Goal: Communication & Community: Answer question/provide support

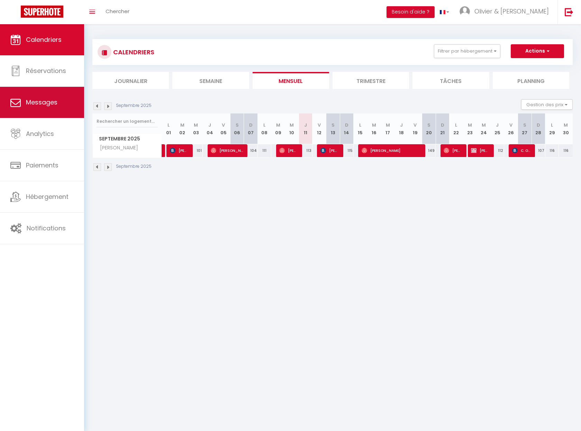
click at [46, 105] on span "Messages" at bounding box center [42, 102] width 32 height 9
select select "message"
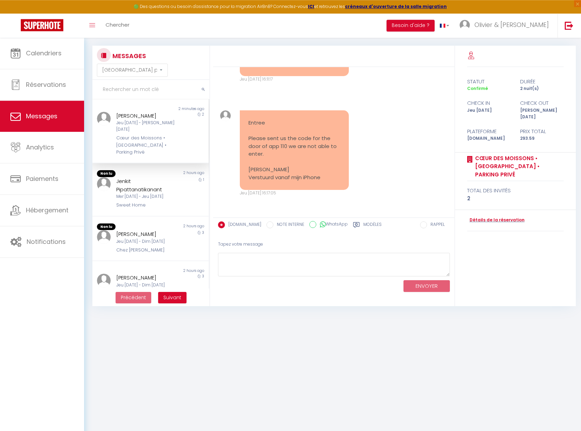
scroll to position [38, 0]
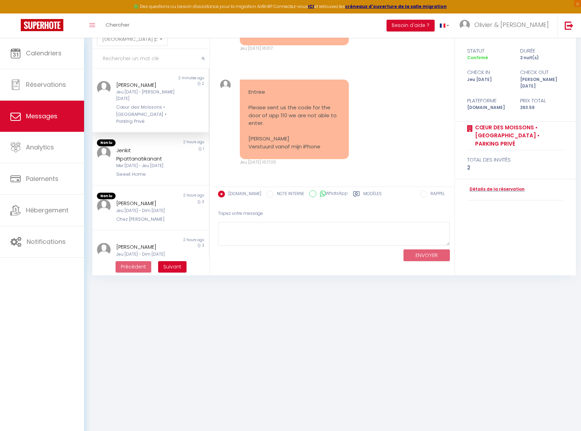
click at [155, 92] on div "Jeu 11 Sep - Sam 13 Sep" at bounding box center [145, 95] width 59 height 13
click at [143, 163] on div "Mer 10 Sep - Jeu 11 Sep" at bounding box center [145, 166] width 59 height 7
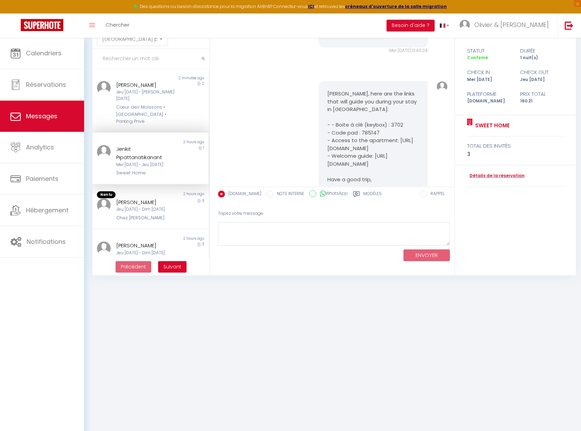
scroll to position [3240, 0]
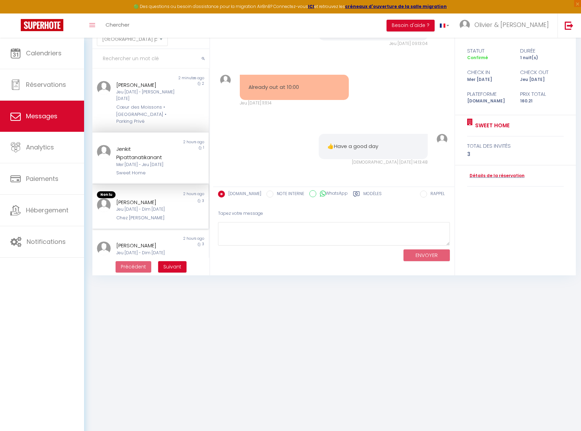
click at [140, 206] on div "Jeu 11 Sep - Dim 14 Sep" at bounding box center [145, 209] width 59 height 7
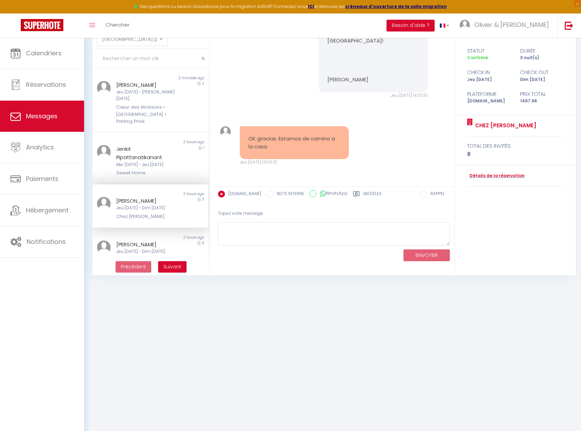
scroll to position [3174, 0]
click at [136, 104] on div "Cœur des Moissons • [GEOGRAPHIC_DATA] • Parking Privé" at bounding box center [145, 114] width 59 height 21
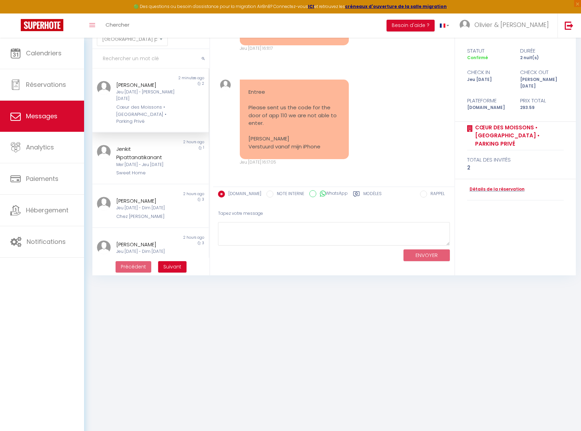
scroll to position [2133, 0]
click at [488, 186] on link "Détails de la réservation" at bounding box center [495, 189] width 57 height 7
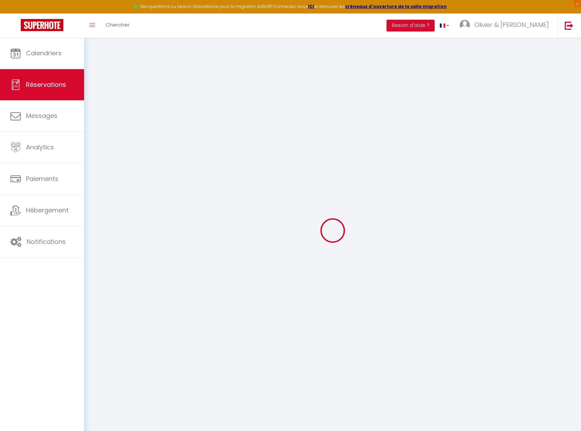
select select
checkbox input "false"
select select
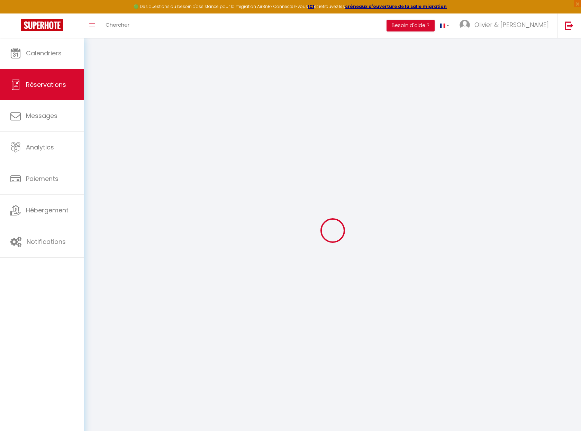
checkbox input "false"
select select
checkbox input "false"
type textarea "** THIS RESERVATION HAS BEEN PRE-PAID ** BOOKING NOTE : Payment charge is EUR 4…"
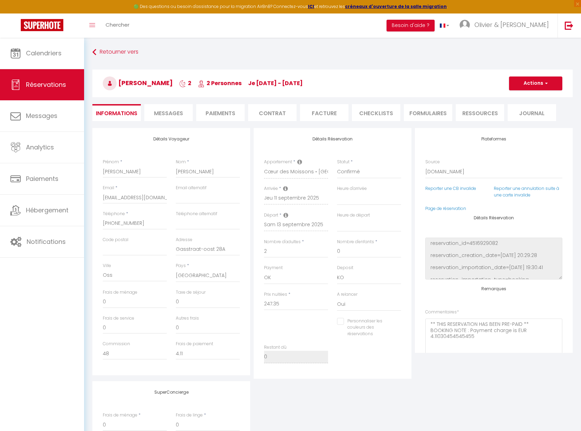
type input "35"
type input "11.24"
select select
checkbox input "false"
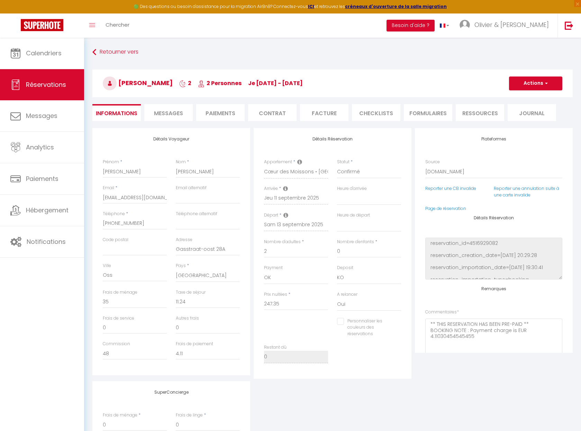
select select
click at [164, 117] on span "Messages" at bounding box center [168, 113] width 29 height 8
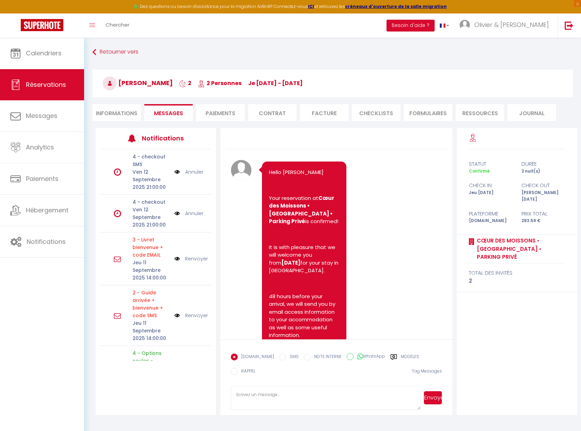
click at [135, 84] on span "[PERSON_NAME]" at bounding box center [138, 83] width 70 height 9
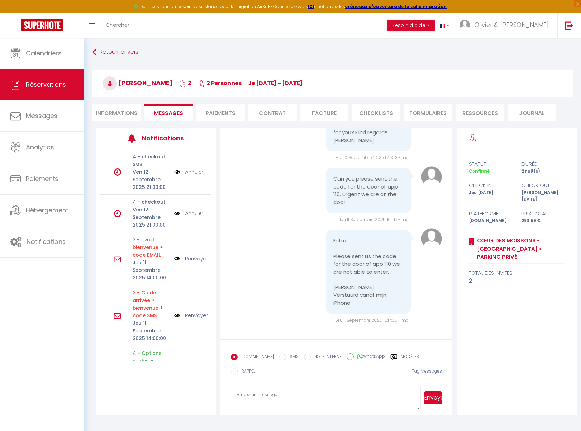
scroll to position [38, 0]
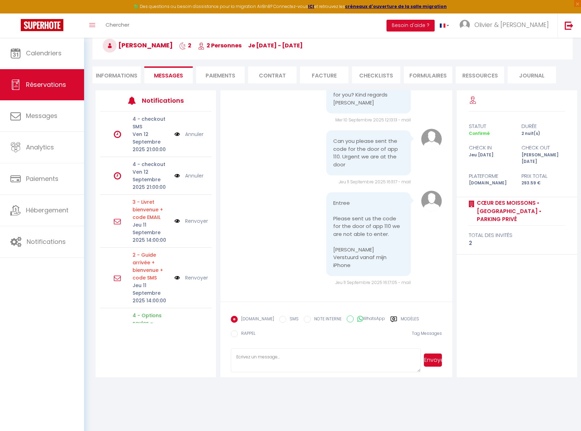
click at [275, 353] on textarea at bounding box center [326, 361] width 190 height 24
paste textarea "[PERSON_NAME], We're sorry, but the security deposit payment attempt you made d…"
type textarea "[PERSON_NAME], We're sorry, but the security deposit payment attempt you made d…"
click at [437, 357] on button "Envoyer" at bounding box center [433, 360] width 18 height 13
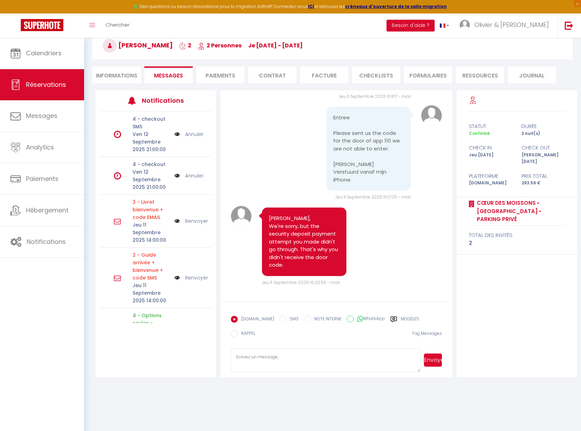
scroll to position [2435, 0]
click at [279, 352] on textarea at bounding box center [326, 361] width 190 height 24
paste textarea "try with another bank card because there is a 3D Secure problem with your card"
type textarea "try with another bank card because there is a 3D Secure problem with your card"
click at [435, 356] on button "Envoyer" at bounding box center [433, 360] width 18 height 13
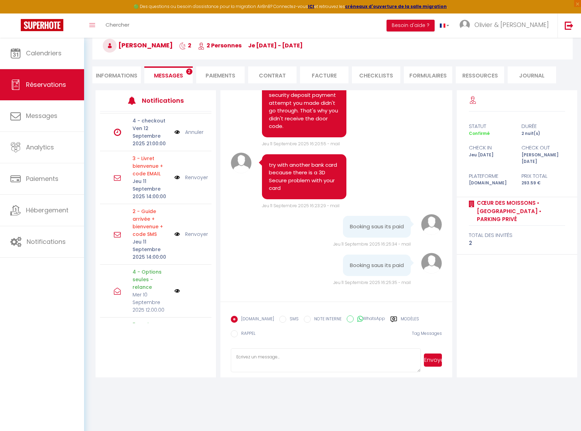
scroll to position [2575, 0]
drag, startPoint x: 369, startPoint y: 267, endPoint x: 376, endPoint y: 267, distance: 7.6
click at [376, 267] on pre "Booking saus its paid" at bounding box center [377, 266] width 54 height 8
click at [277, 351] on textarea at bounding box center [326, 361] width 190 height 24
click at [252, 353] on textarea "the danage depost is" at bounding box center [326, 361] width 190 height 24
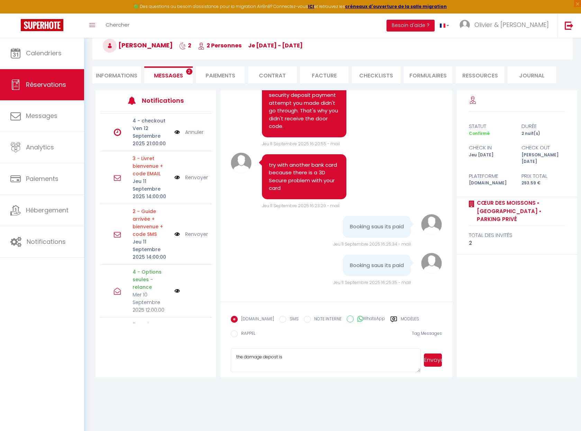
click at [294, 350] on textarea "the damage depost is" at bounding box center [326, 361] width 190 height 24
click at [276, 354] on textarea "the damage depost is" at bounding box center [326, 361] width 190 height 24
click at [291, 353] on textarea "the damage deposit is" at bounding box center [326, 361] width 190 height 24
drag, startPoint x: 295, startPoint y: 351, endPoint x: 210, endPoint y: 347, distance: 84.9
click at [231, 349] on textarea "the damage deposit is" at bounding box center [326, 361] width 190 height 24
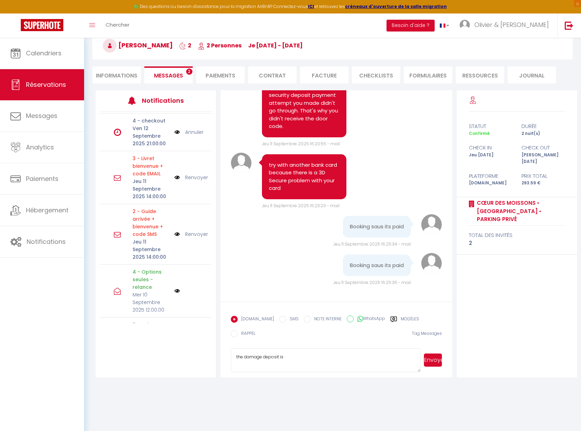
paste textarea "The security deposit is not managed by booking."
click at [322, 353] on textarea "The security deposit is not managed by booking.com." at bounding box center [326, 361] width 190 height 24
click at [351, 351] on textarea "The security deposit is not managed by Booking.com." at bounding box center [326, 361] width 190 height 24
paste textarea "it is an independent system"
click at [414, 352] on textarea "The security deposit is not managed by Booking.com. it is an independent system…" at bounding box center [326, 361] width 190 height 24
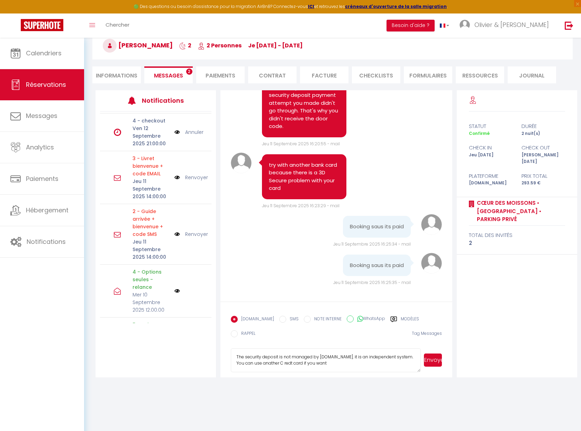
click at [351, 358] on textarea "The security deposit is not managed by Booking.com. it is an independent system…" at bounding box center [326, 361] width 190 height 24
click at [383, 359] on textarea "The security deposit is not managed by Booking.com. it is an independent system…" at bounding box center [326, 361] width 190 height 24
drag, startPoint x: 329, startPoint y: 358, endPoint x: 335, endPoint y: 368, distance: 12.4
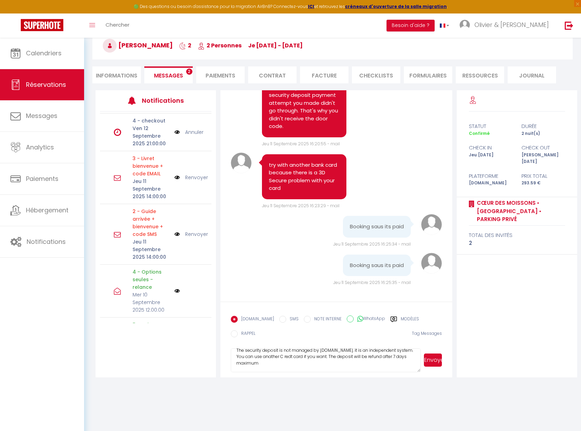
click at [335, 368] on textarea "The security deposit is not managed by Booking.com. it is an independent system…" at bounding box center [326, 361] width 190 height 24
click at [356, 355] on textarea "The security deposit is not managed by Booking.com. it is an independent system…" at bounding box center [326, 361] width 190 height 24
click at [382, 353] on textarea "The security deposit is not managed by Booking.com. it is an independent system…" at bounding box center [326, 361] width 190 height 24
type textarea "The security deposit is not managed by [DOMAIN_NAME]. it is an independent syst…"
click at [438, 358] on button "Envoyer" at bounding box center [433, 360] width 18 height 13
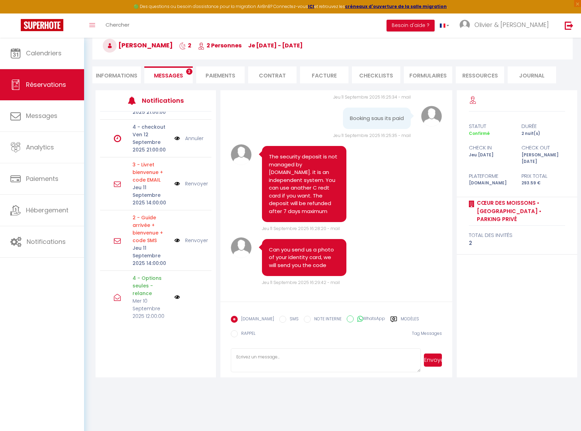
scroll to position [31, 0]
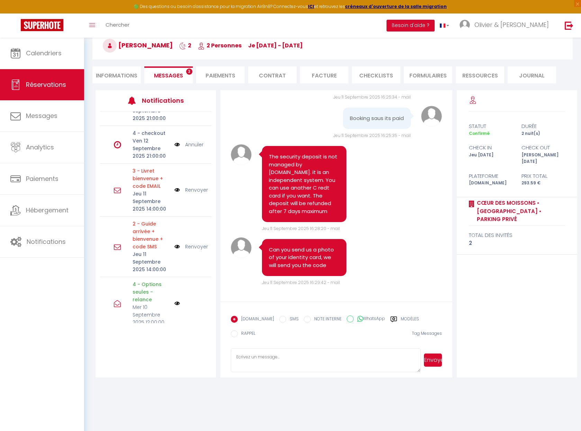
click at [192, 191] on link "Renvoyer" at bounding box center [196, 190] width 23 height 8
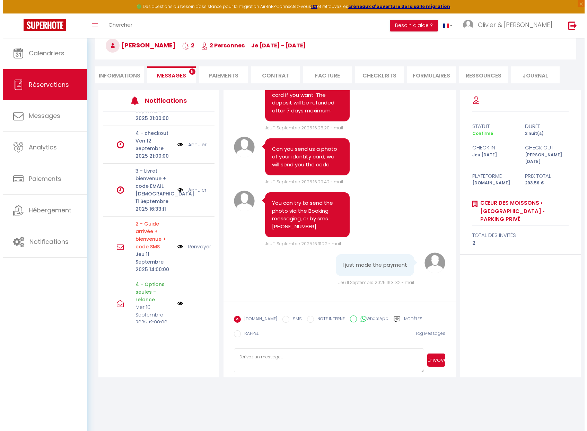
scroll to position [2822, 0]
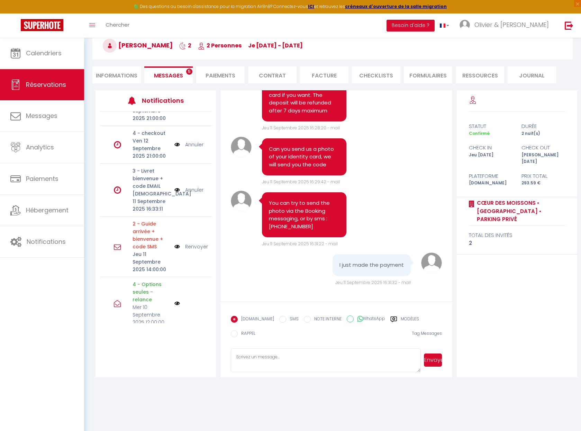
click at [175, 190] on img at bounding box center [177, 190] width 6 height 8
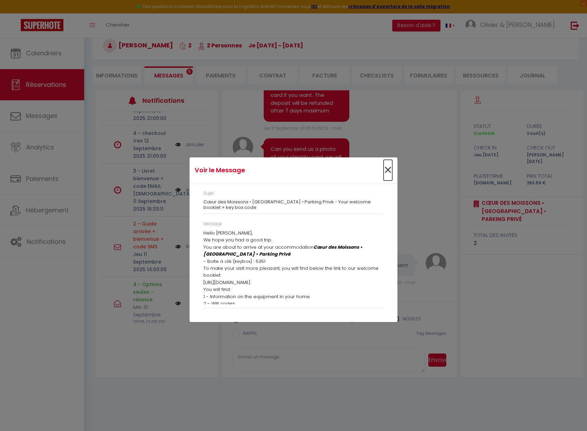
click at [386, 170] on span "×" at bounding box center [387, 170] width 9 height 21
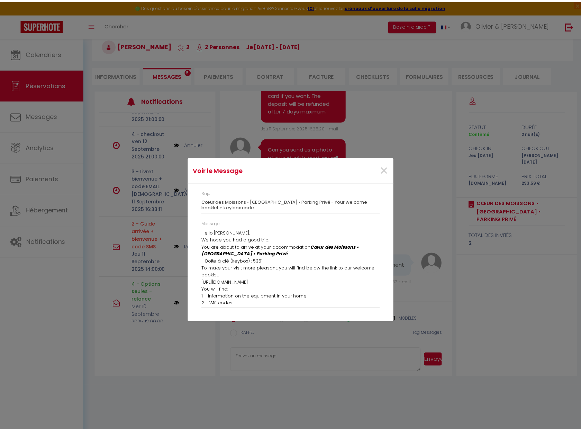
scroll to position [2822, 0]
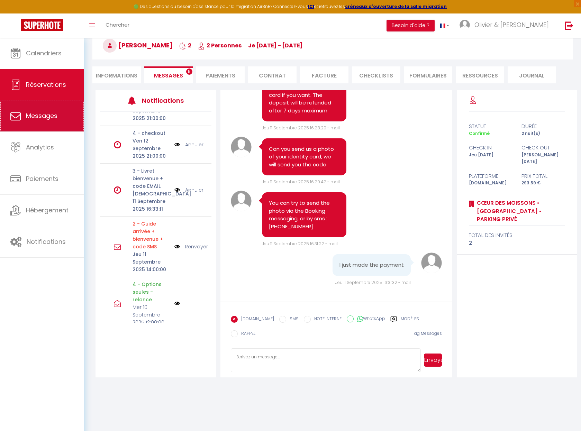
click at [62, 125] on link "Messages" at bounding box center [42, 115] width 84 height 31
select select "message"
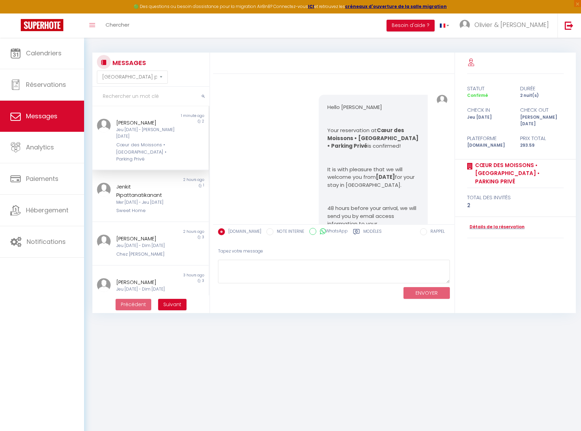
scroll to position [2745, 0]
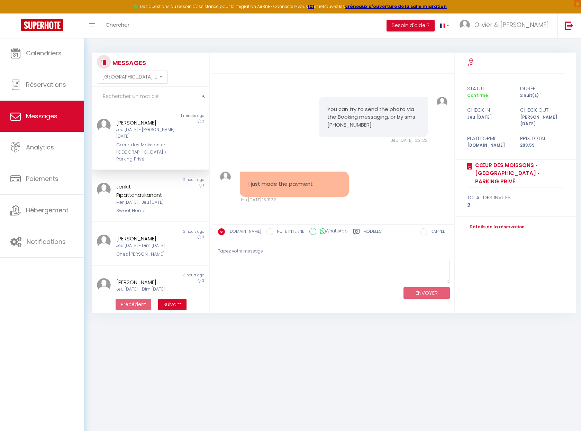
click at [148, 132] on div "[DATE] - [DATE]" at bounding box center [145, 133] width 59 height 13
click at [155, 199] on div "[DATE] - [DATE]" at bounding box center [145, 202] width 59 height 7
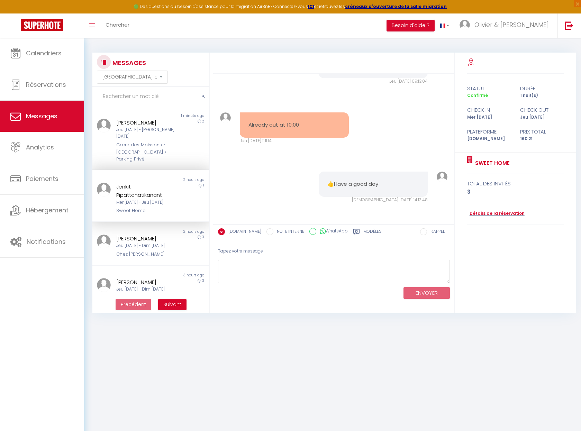
scroll to position [3240, 0]
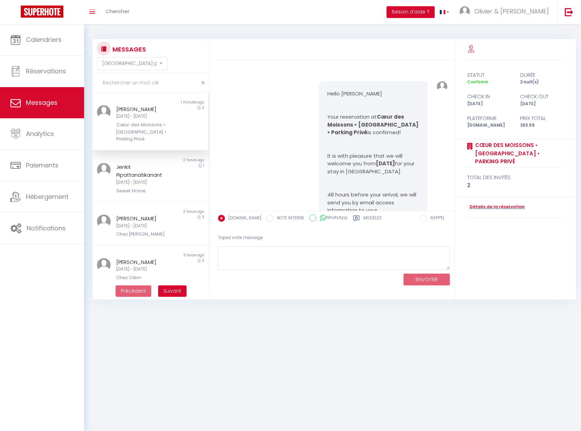
select select "message"
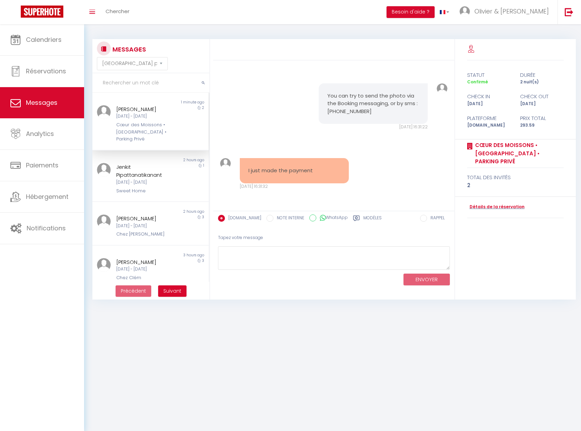
click at [294, 116] on div "You can try to send the photo via the Booking messaging, or by sms : [PHONE_NUM…" at bounding box center [334, 107] width 236 height 75
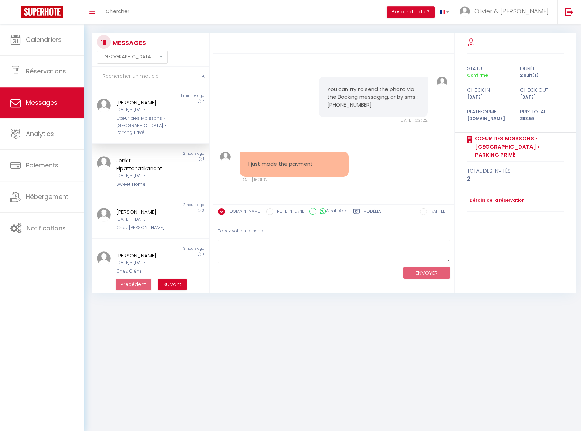
scroll to position [24, 0]
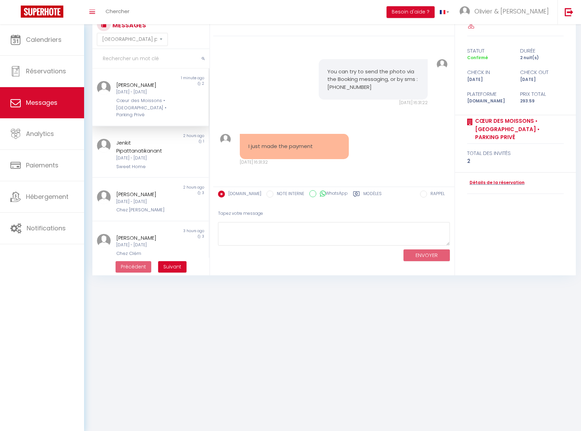
click at [155, 106] on div "Cœur des Moissons • [GEOGRAPHIC_DATA] • Parking Privé" at bounding box center [145, 107] width 59 height 21
click at [129, 101] on div "Cœur des Moissons • [GEOGRAPHIC_DATA] • Parking Privé" at bounding box center [145, 107] width 59 height 21
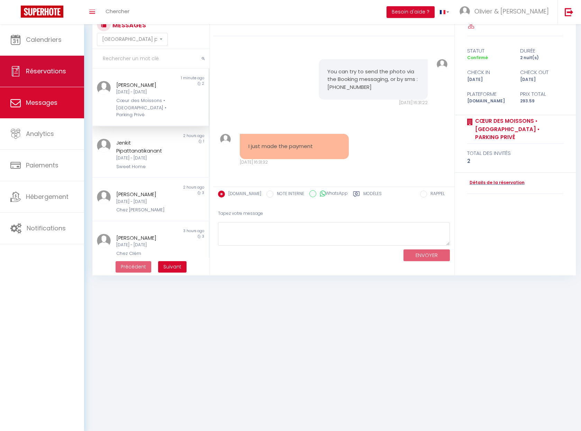
click at [53, 84] on link "Réservations" at bounding box center [42, 71] width 84 height 31
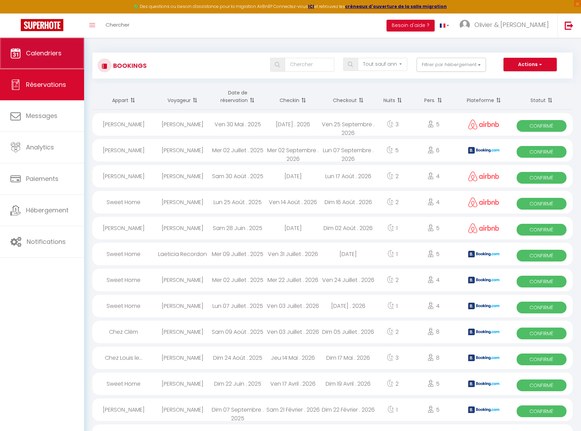
click at [39, 49] on span "Calendriers" at bounding box center [44, 53] width 36 height 9
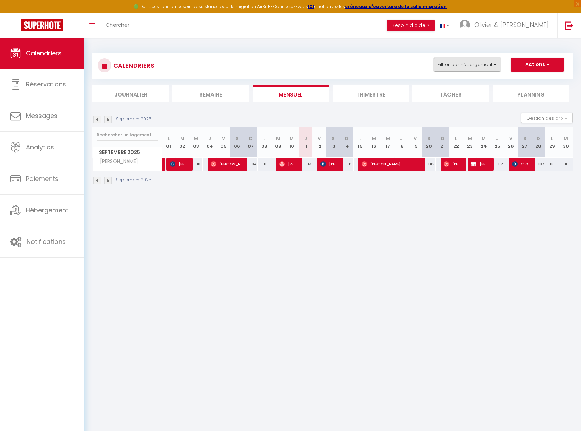
click at [482, 69] on button "Filtrer par hébergement" at bounding box center [467, 65] width 66 height 14
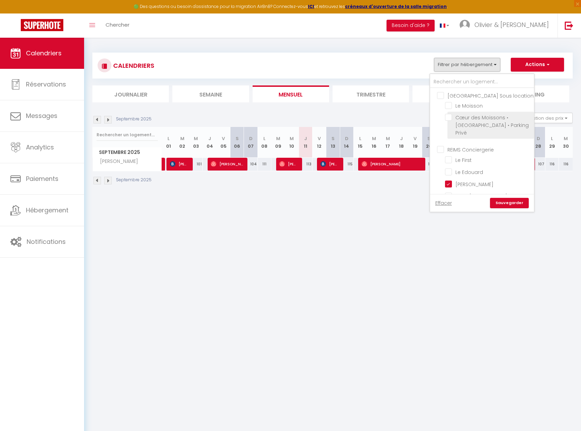
click at [450, 115] on input "Cœur des Moissons • [GEOGRAPHIC_DATA] • Parking Privé" at bounding box center [488, 117] width 87 height 7
checkbox input "true"
checkbox input "false"
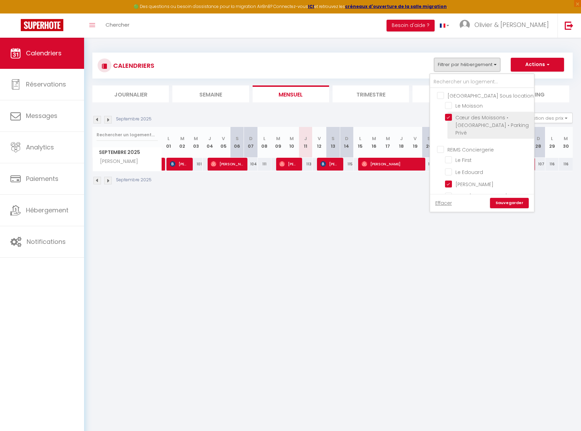
checkbox input "false"
click at [450, 180] on input "[PERSON_NAME]" at bounding box center [488, 183] width 87 height 7
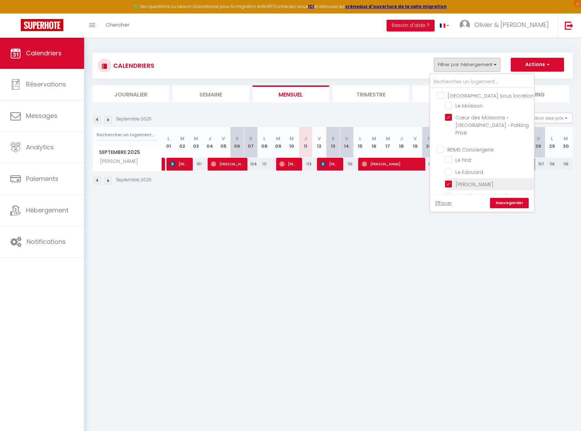
checkbox input "false"
click at [505, 204] on link "Sauvegarder" at bounding box center [509, 203] width 39 height 10
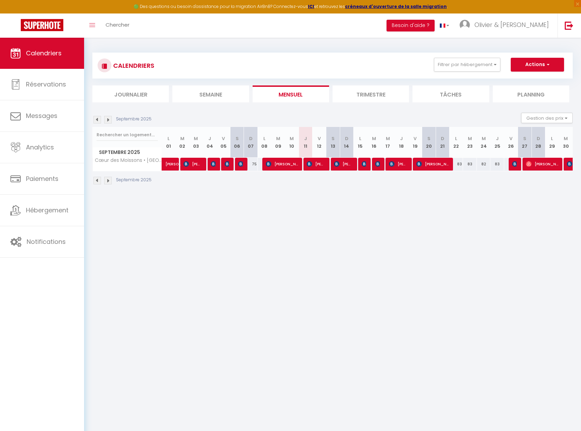
click at [315, 166] on span "[PERSON_NAME]" at bounding box center [316, 164] width 18 height 13
select select "OK"
select select "KO"
select select "0"
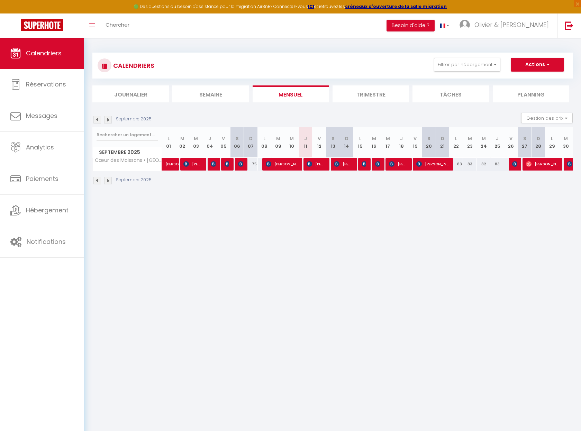
select select "1"
select select
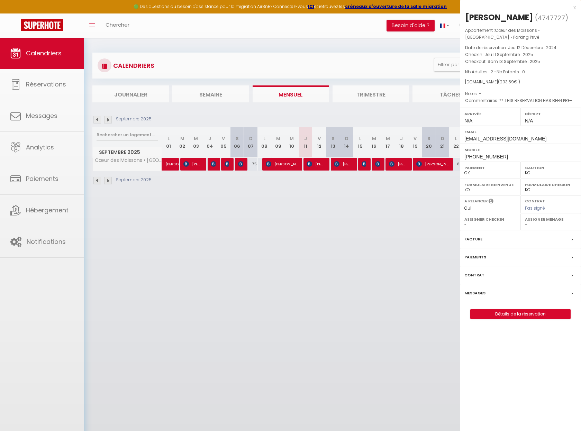
select select "32827"
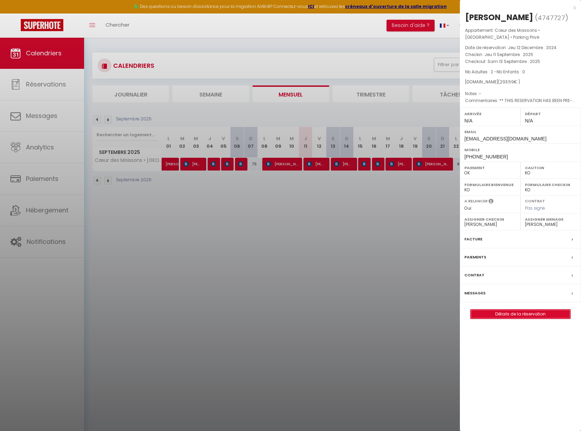
click at [521, 313] on link "Détails de la réservation" at bounding box center [521, 314] width 100 height 9
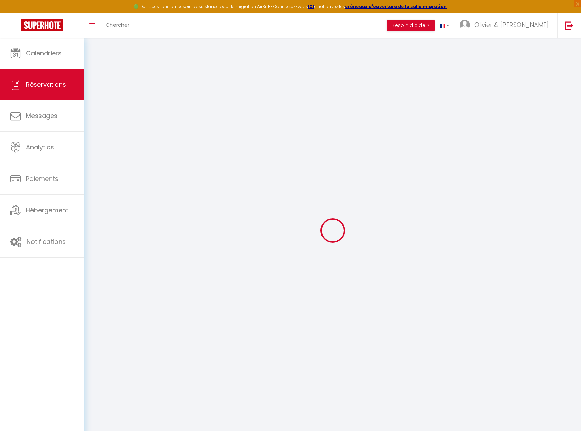
select select
checkbox input "false"
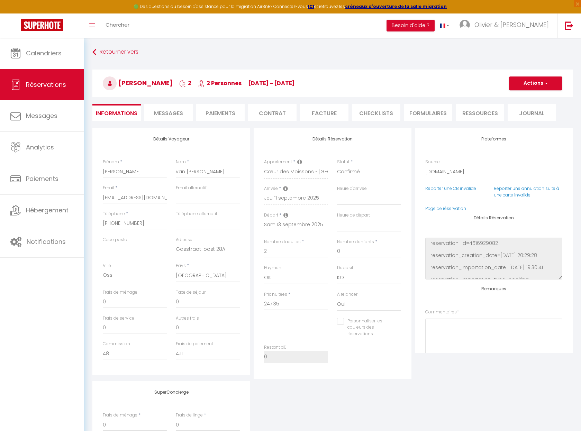
select select
checkbox input "false"
type textarea "** THIS RESERVATION HAS BEEN PRE-PAID ** BOOKING NOTE : Payment charge is EUR 4…"
type input "35"
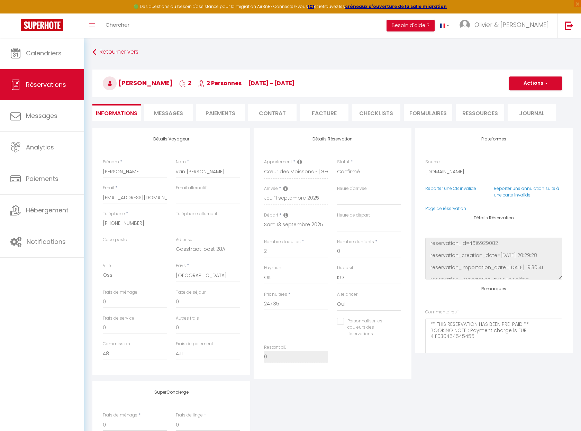
type input "11.24"
select select
checkbox input "false"
select select
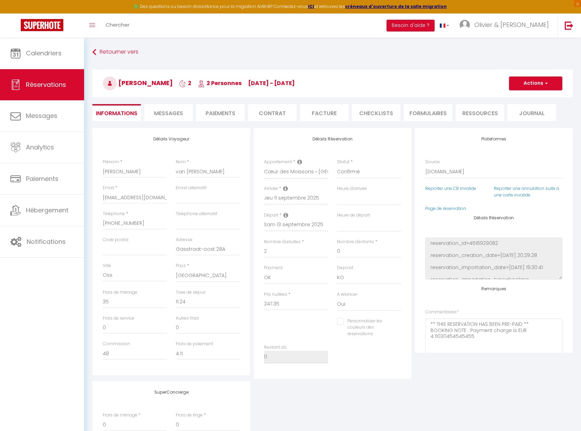
select select
click at [164, 113] on span "Messages" at bounding box center [168, 113] width 29 height 8
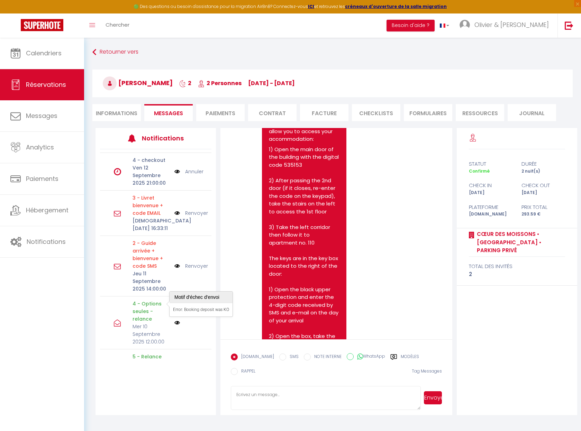
scroll to position [50, 0]
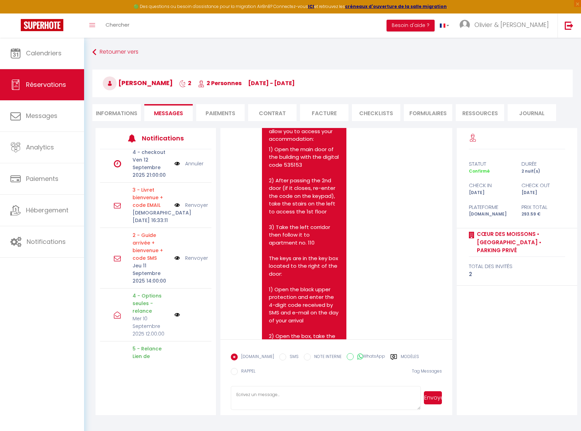
click at [193, 209] on link "Renvoyer" at bounding box center [196, 206] width 23 height 8
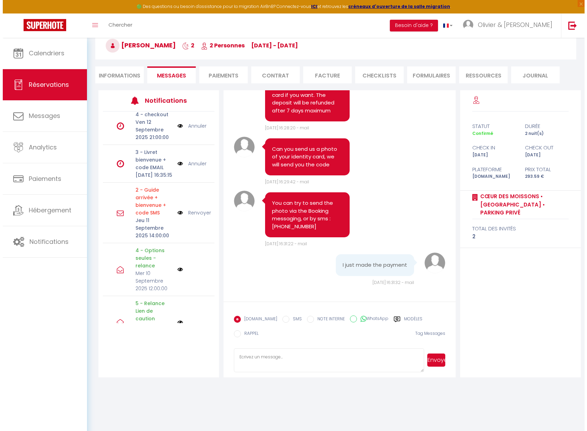
scroll to position [2822, 0]
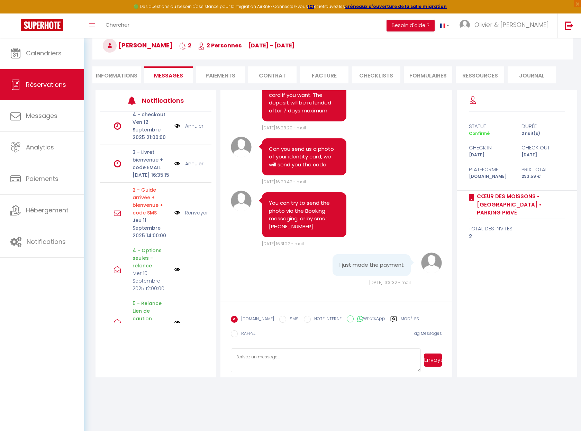
click at [175, 168] on img at bounding box center [177, 164] width 6 height 8
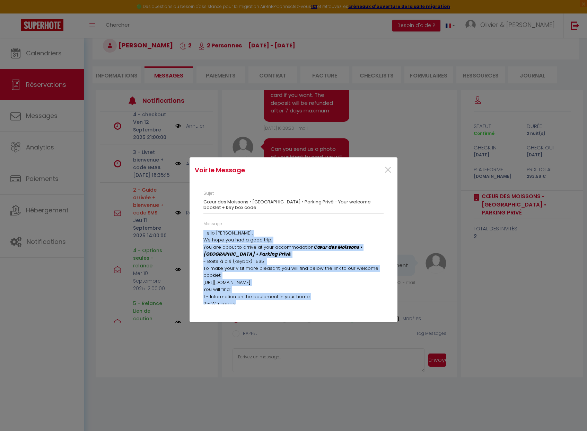
scroll to position [53, 0]
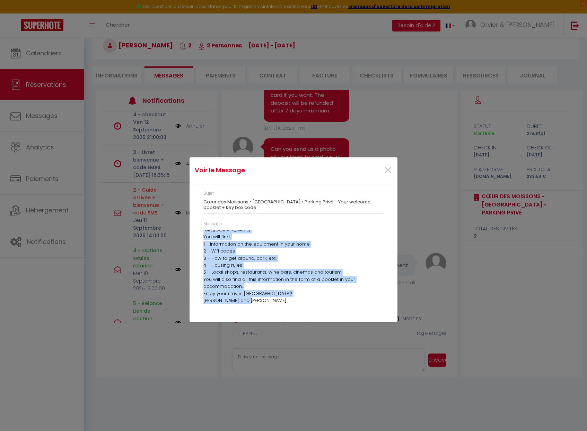
drag, startPoint x: 205, startPoint y: 233, endPoint x: 319, endPoint y: 345, distance: 159.9
click at [319, 305] on div "Hello [PERSON_NAME], We hope you had a good trip. You are about to arrive at yo…" at bounding box center [293, 267] width 180 height 75
copy div "Hello [PERSON_NAME], We hope you had a good trip. You are about to arrive at yo…"
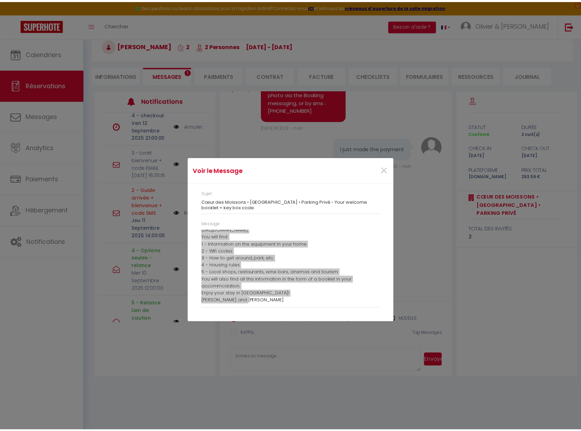
scroll to position [2799, 0]
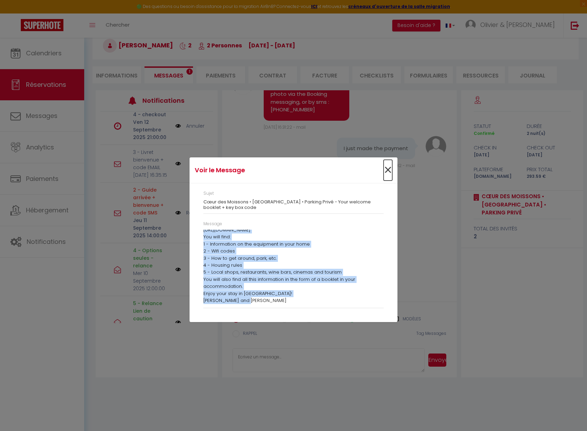
click at [387, 171] on span "×" at bounding box center [387, 170] width 9 height 21
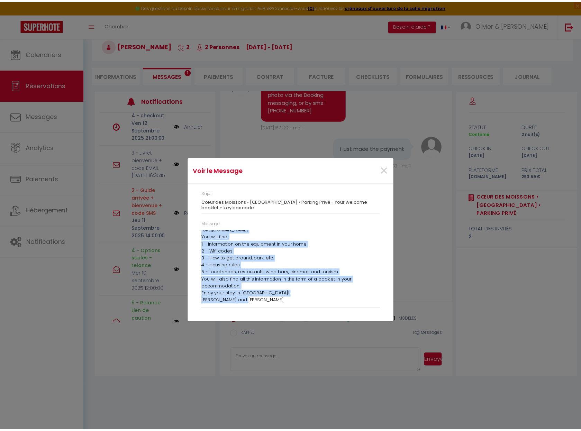
scroll to position [2822, 0]
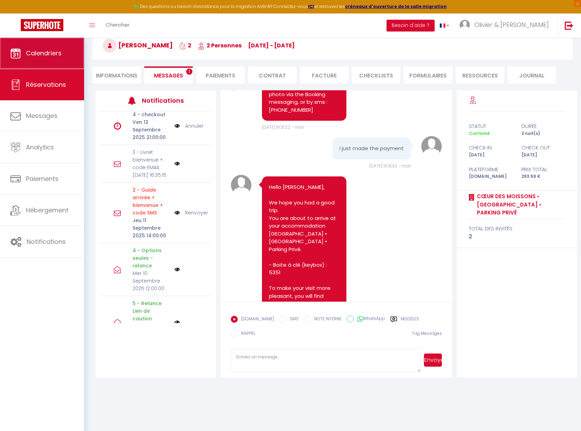
click at [56, 54] on span "Calendriers" at bounding box center [44, 53] width 36 height 9
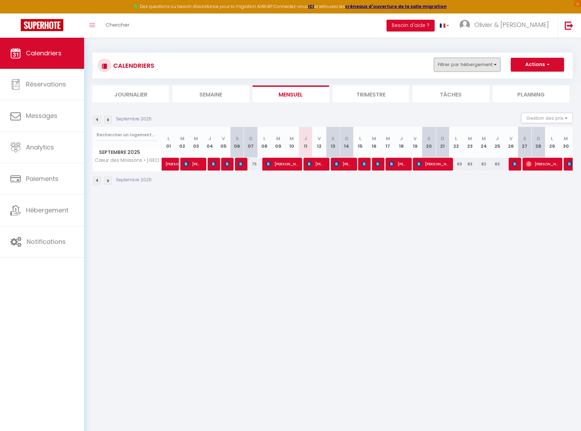
click at [457, 65] on button "Filtrer par hébergement" at bounding box center [467, 65] width 66 height 14
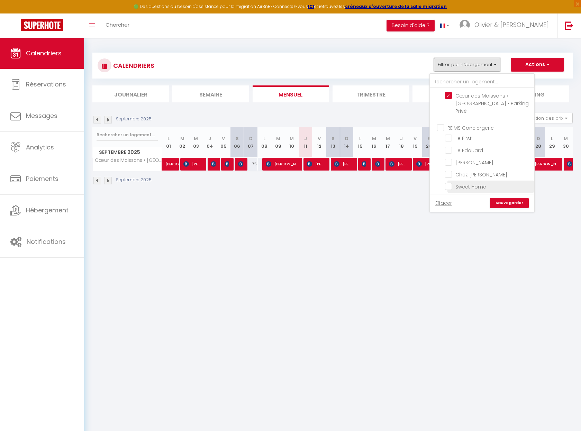
scroll to position [46, 0]
click at [449, 171] on input "Chez Clém" at bounding box center [488, 174] width 87 height 7
checkbox input "true"
checkbox input "false"
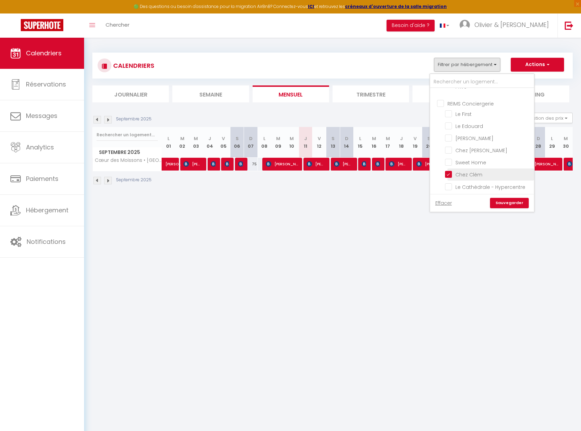
checkbox input "false"
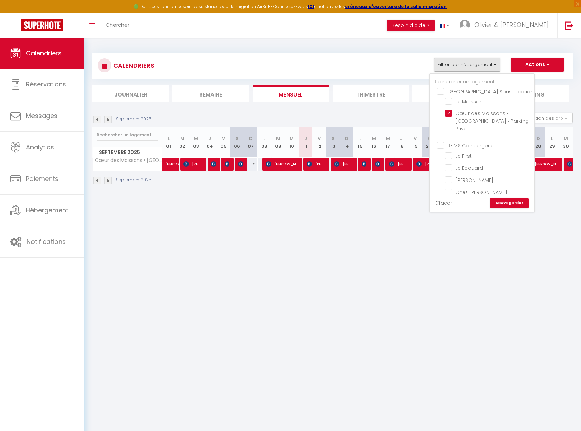
scroll to position [0, 0]
click at [449, 118] on input "Cœur des Moissons • [GEOGRAPHIC_DATA] • Parking Privé" at bounding box center [488, 117] width 87 height 7
checkbox input "false"
click at [518, 206] on link "Sauvegarder" at bounding box center [509, 203] width 39 height 10
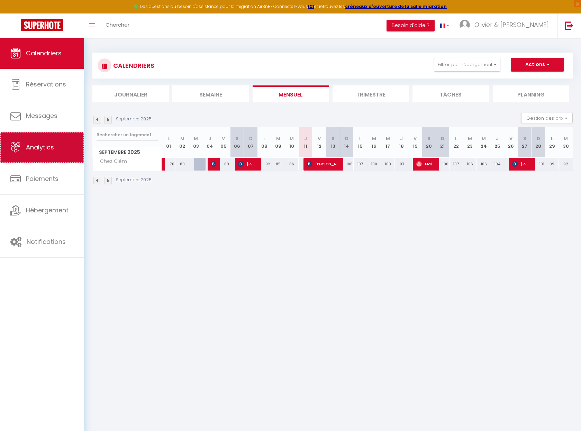
click at [39, 151] on span "Analytics" at bounding box center [40, 147] width 28 height 9
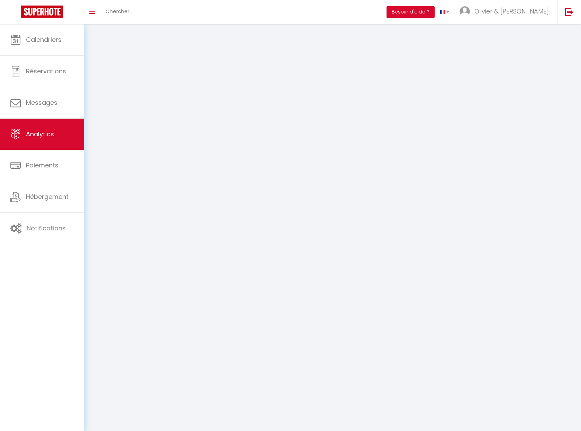
select select "2025"
select select "9"
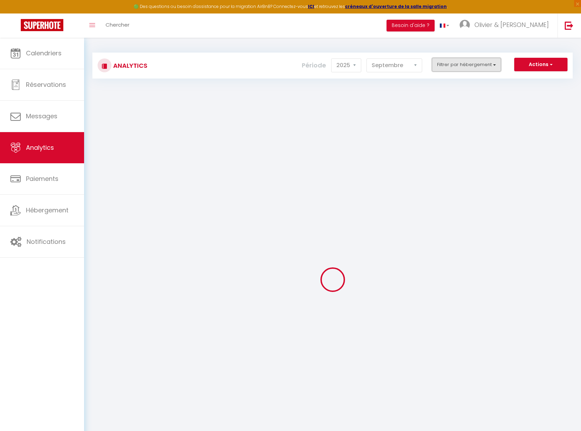
click at [459, 66] on button "Filtrer par hébergement" at bounding box center [466, 65] width 69 height 14
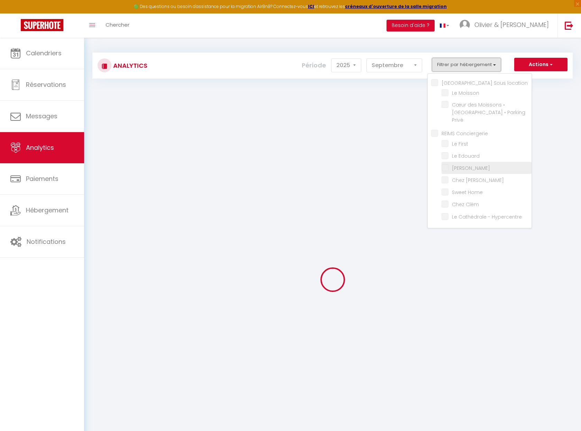
checkbox location "false"
checkbox Moisson "false"
checkbox Privé "false"
checkbox Conciergerie "false"
checkbox First "false"
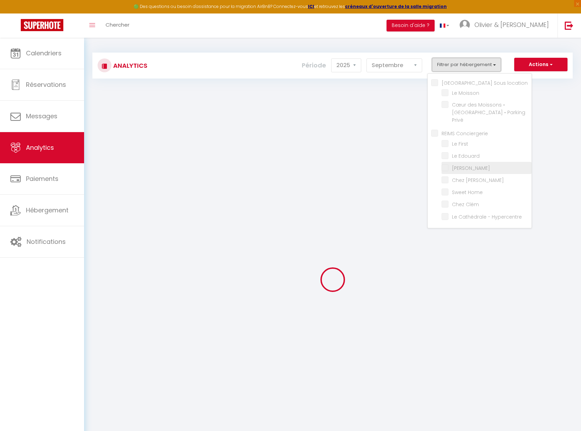
checkbox Edouard "false"
checkbox Pablo "false"
checkbox Tonnelier "false"
checkbox Home "false"
checkbox Clém "false"
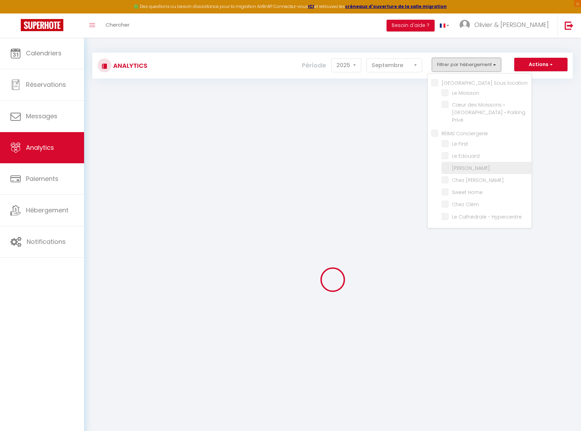
checkbox Hypercentre "false"
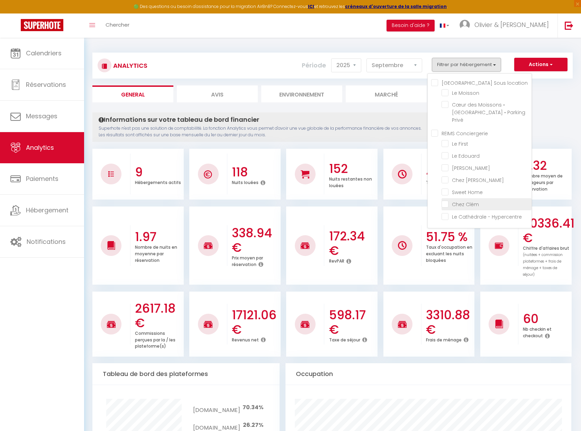
click at [446, 200] on Clém "checkbox" at bounding box center [487, 203] width 90 height 7
checkbox Clém "true"
checkbox Moisson "false"
checkbox Privé "false"
checkbox First "false"
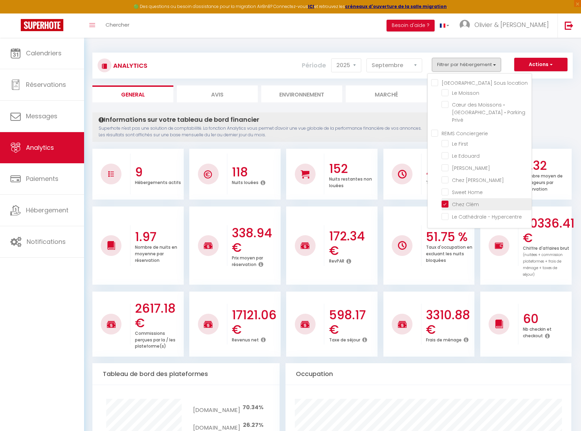
checkbox Edouard "false"
checkbox Pablo "false"
checkbox Tonnelier "false"
checkbox Home "false"
checkbox Hypercentre "false"
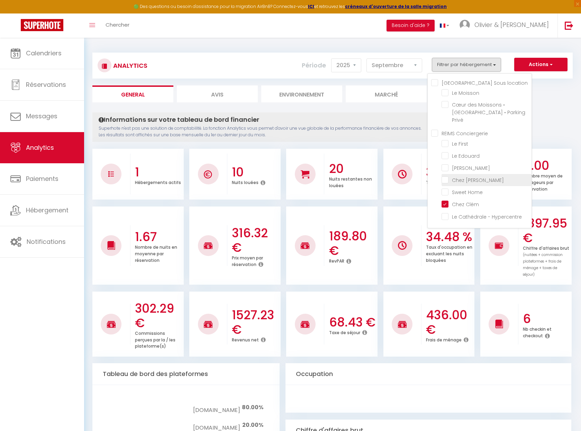
checkbox Moisson "false"
checkbox Privé "false"
checkbox First "false"
checkbox Edouard "false"
checkbox Pablo "false"
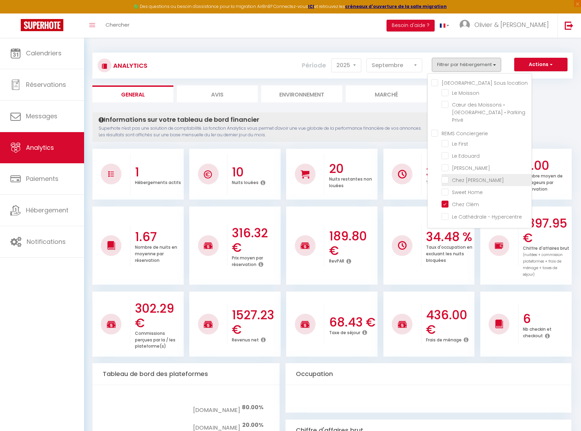
checkbox Tonnelier "false"
checkbox Home "false"
checkbox Hypercentre "false"
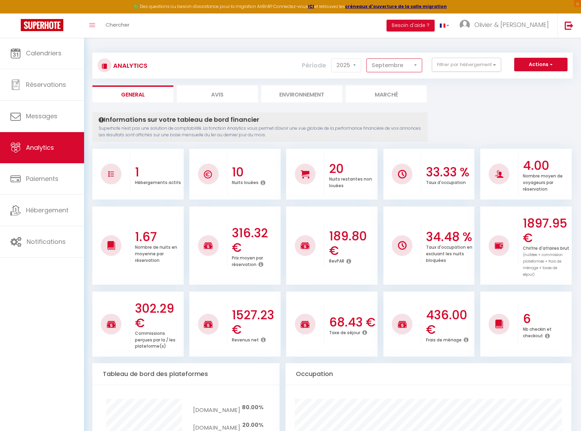
click at [367, 59] on select "[PERSON_NAME] Mars Avril Mai Juin Juillet Août Septembre Octobre Novembre Décem…" at bounding box center [395, 66] width 56 height 14
click option "Juin" at bounding box center [0, 0] width 0 height 0
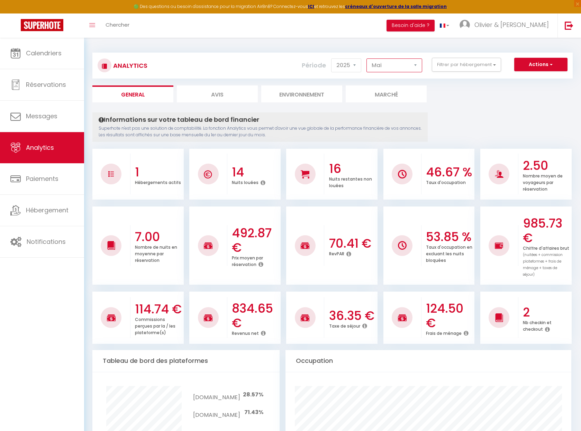
click option "Mai" at bounding box center [0, 0] width 0 height 0
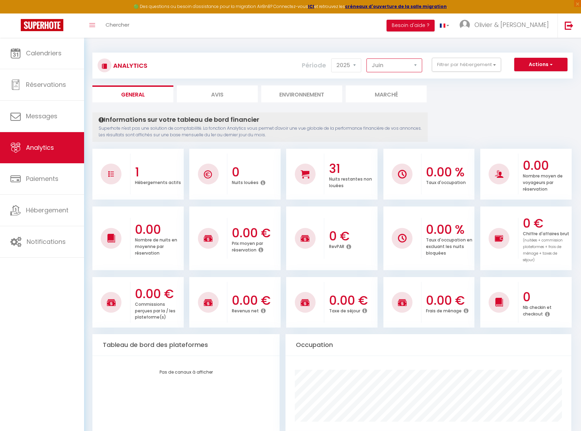
click option "Juin" at bounding box center [0, 0] width 0 height 0
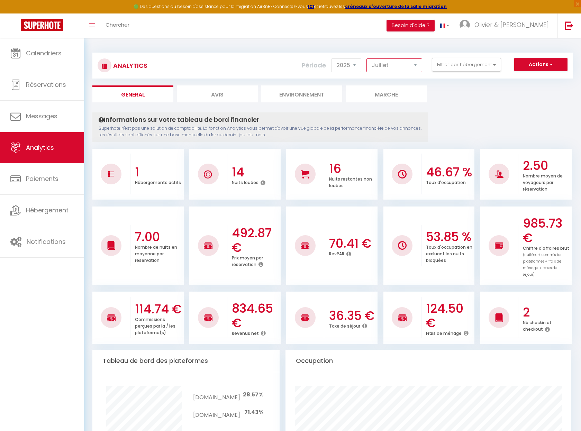
click option "Juillet" at bounding box center [0, 0] width 0 height 0
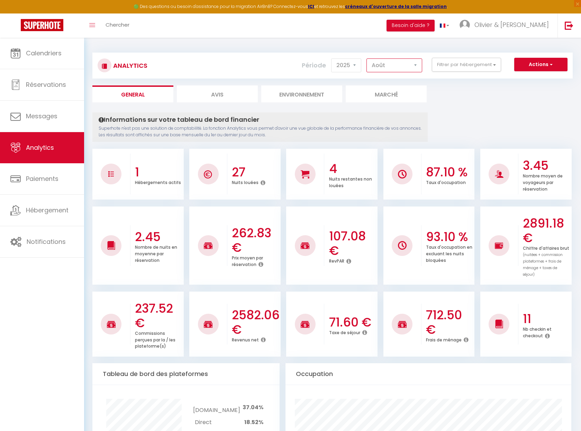
click option "Août" at bounding box center [0, 0] width 0 height 0
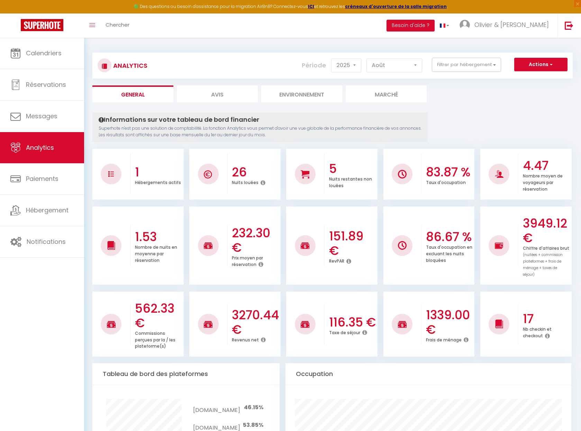
click at [389, 75] on div "Analytics Actions Génération SuperConciergerie Génération SuperAnalyzer Générat…" at bounding box center [332, 66] width 481 height 26
click at [367, 59] on select "[PERSON_NAME] Mars Avril Mai Juin Juillet Août Septembre Octobre Novembre Décem…" at bounding box center [395, 66] width 56 height 14
click option "Septembre" at bounding box center [0, 0] width 0 height 0
click at [367, 59] on select "[PERSON_NAME] Mars Avril Mai Juin Juillet Août Septembre Octobre Novembre Décem…" at bounding box center [395, 66] width 56 height 14
click option "Octobre" at bounding box center [0, 0] width 0 height 0
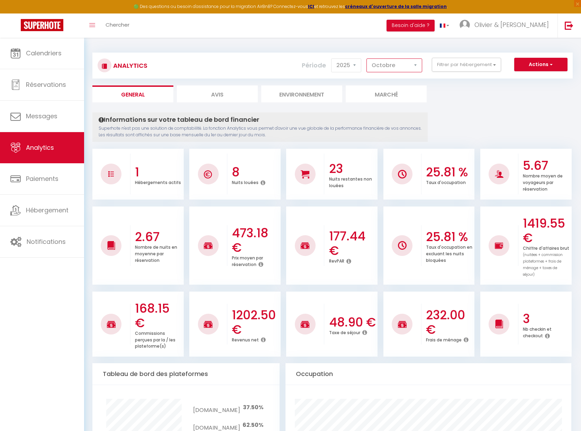
click at [367, 59] on select "[PERSON_NAME] Mars Avril Mai Juin Juillet Août Septembre Octobre Novembre Décem…" at bounding box center [395, 66] width 56 height 14
click option "Novembre" at bounding box center [0, 0] width 0 height 0
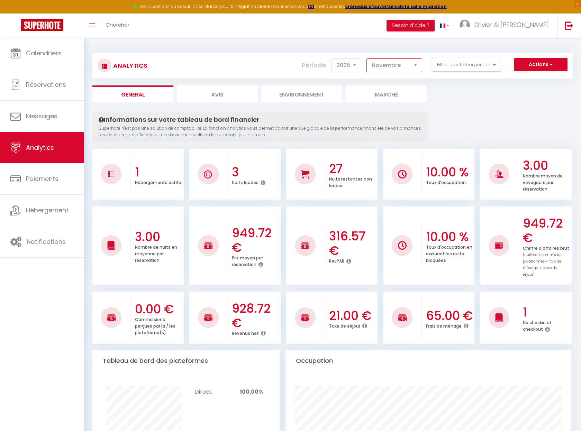
click at [367, 59] on select "[PERSON_NAME] Mars Avril Mai Juin Juillet Août Septembre Octobre Novembre Décem…" at bounding box center [395, 66] width 56 height 14
select select "12"
click option "Décembre" at bounding box center [0, 0] width 0 height 0
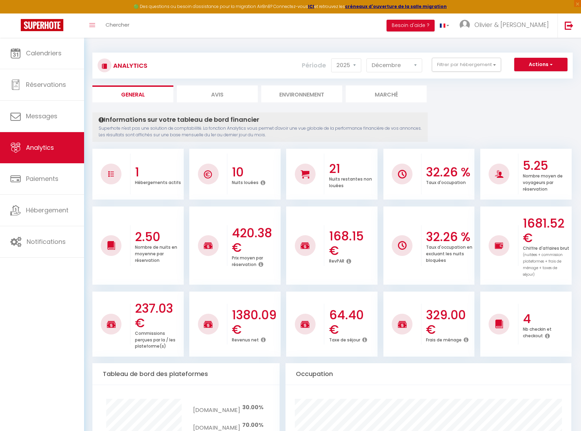
drag, startPoint x: 462, startPoint y: 133, endPoint x: 535, endPoint y: 78, distance: 91.3
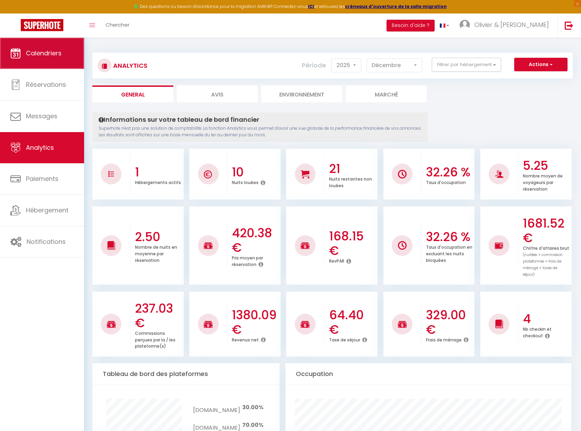
click at [52, 53] on span "Calendriers" at bounding box center [44, 53] width 36 height 9
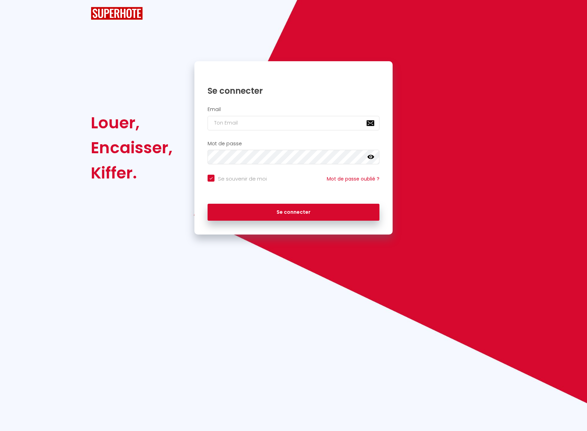
checkbox input "true"
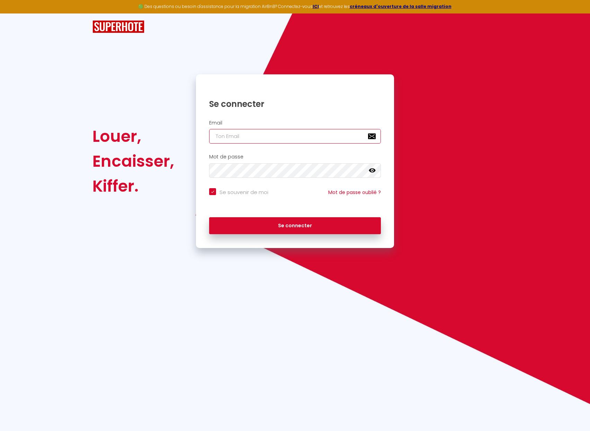
click at [246, 140] on input "email" at bounding box center [295, 136] width 172 height 15
type input "[EMAIL_ADDRESS][DOMAIN_NAME]"
checkbox input "true"
type input "[EMAIL_ADDRESS][DOMAIN_NAME]"
click at [295, 229] on button "Se connecter" at bounding box center [295, 225] width 172 height 17
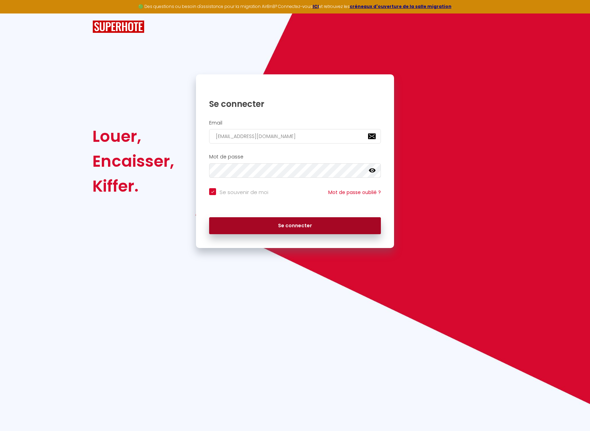
checkbox input "true"
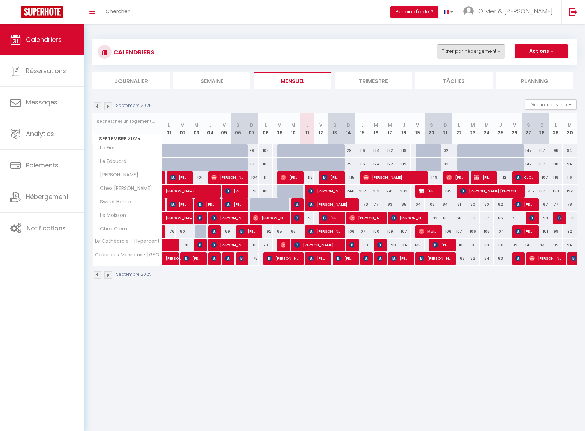
click at [461, 54] on button "Filtrer par hébergement" at bounding box center [471, 51] width 66 height 14
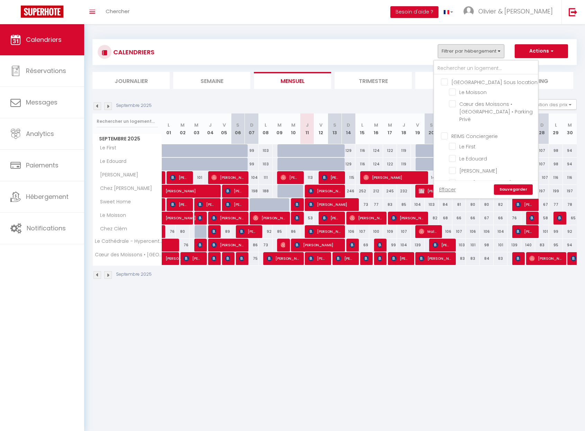
click at [445, 83] on input "[GEOGRAPHIC_DATA] Sous location" at bounding box center [493, 81] width 104 height 7
checkbox input "true"
checkbox input "false"
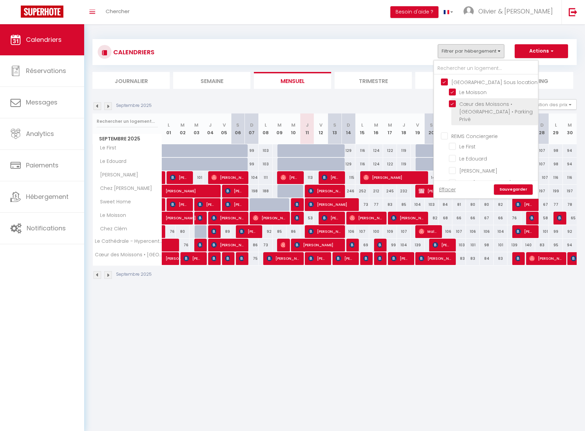
checkbox input "false"
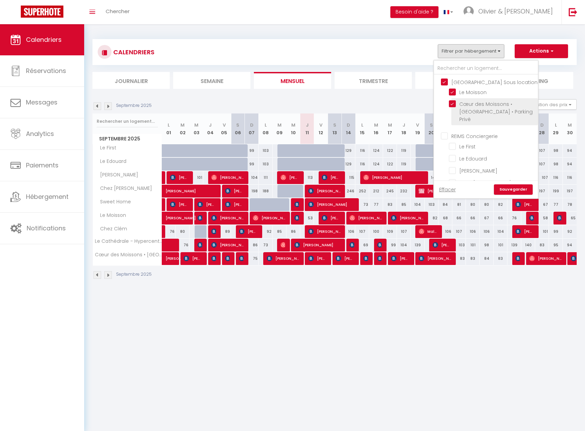
checkbox input "false"
click at [515, 193] on link "Sauvegarder" at bounding box center [513, 190] width 39 height 10
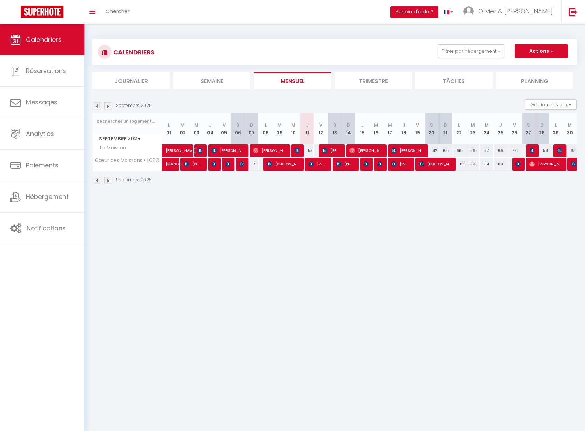
click at [99, 106] on img at bounding box center [97, 106] width 8 height 8
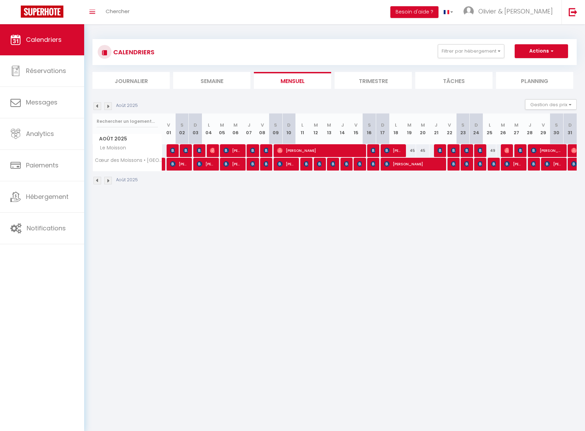
click at [99, 106] on img at bounding box center [97, 106] width 8 height 8
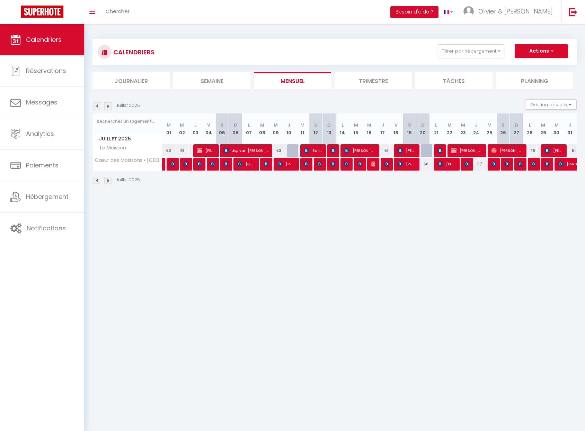
click at [569, 164] on span "[PERSON_NAME]" at bounding box center [574, 164] width 32 height 13
select select "OK"
select select "0"
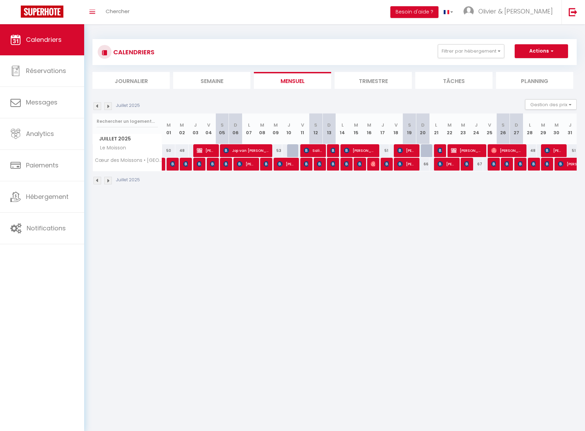
select select "1"
select select
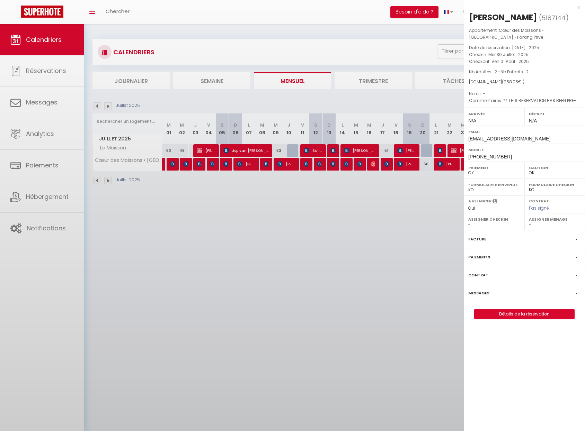
select select "32827"
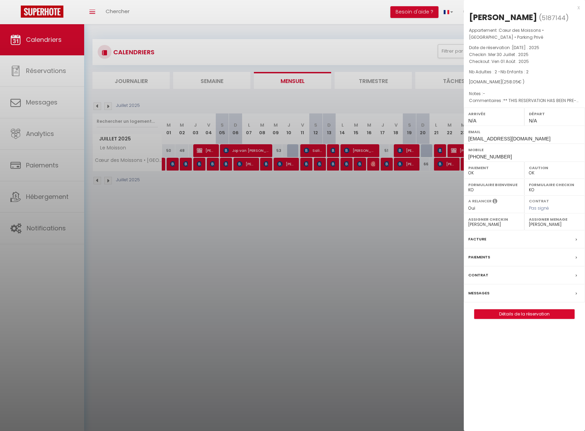
click at [578, 8] on div "x" at bounding box center [522, 7] width 116 height 8
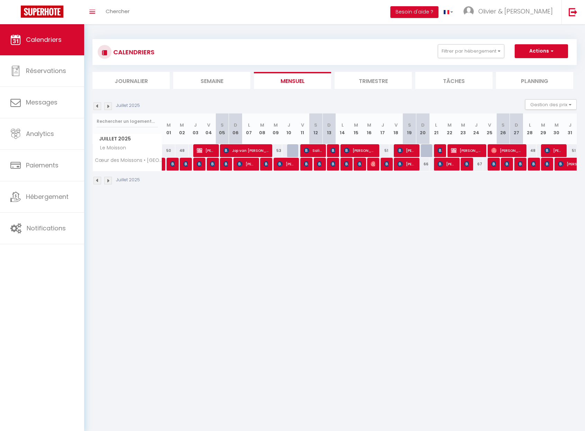
click at [567, 164] on span "[PERSON_NAME]" at bounding box center [574, 164] width 32 height 13
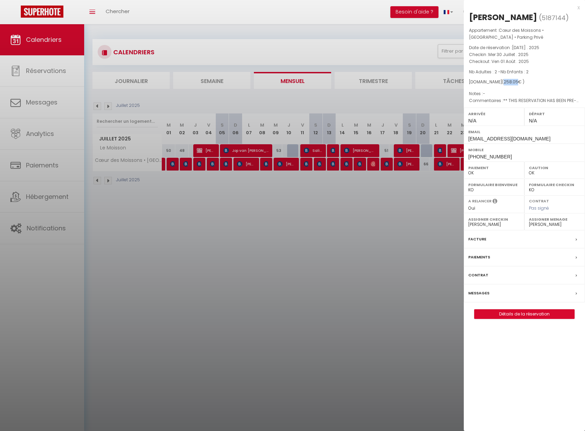
drag, startPoint x: 504, startPoint y: 82, endPoint x: 511, endPoint y: 82, distance: 7.3
click at [511, 82] on span "258.05" at bounding box center [510, 82] width 15 height 6
click at [521, 82] on div "[DOMAIN_NAME] ( 258.05 € )" at bounding box center [524, 82] width 111 height 7
click at [528, 80] on div "[DOMAIN_NAME] ( 258.05 € )" at bounding box center [524, 82] width 111 height 7
click at [581, 7] on div "x [PERSON_NAME] ( 5187144 ) Appartement : Cœur des Moissons • [GEOGRAPHIC_DATA]…" at bounding box center [524, 165] width 121 height 330
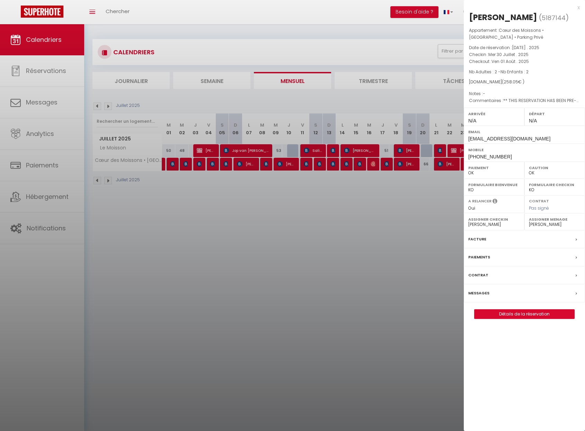
click at [579, 7] on div "x" at bounding box center [522, 7] width 116 height 8
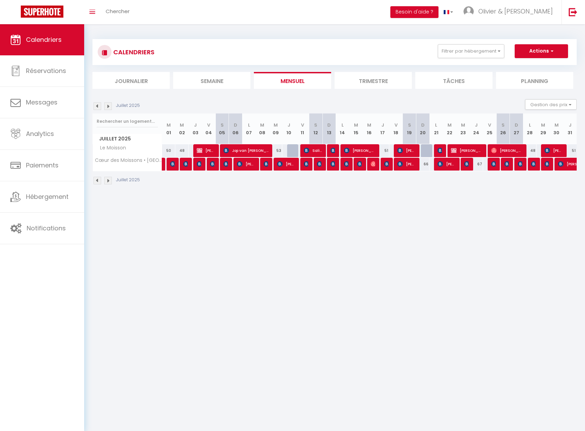
click at [439, 278] on body "🟢 Des questions ou besoin d'assistance pour la migration AirBnB? Connectez-vous…" at bounding box center [292, 239] width 585 height 431
click at [244, 207] on body "🟢 Des questions ou besoin d'assistance pour la migration AirBnB? Connectez-vous…" at bounding box center [292, 239] width 585 height 431
click at [220, 106] on div "Juillet 2025 Gestion des prix Nb Nuits minimum Règles Disponibilité" at bounding box center [334, 106] width 484 height 14
click at [32, 109] on link "Messages" at bounding box center [42, 102] width 84 height 31
select select "message"
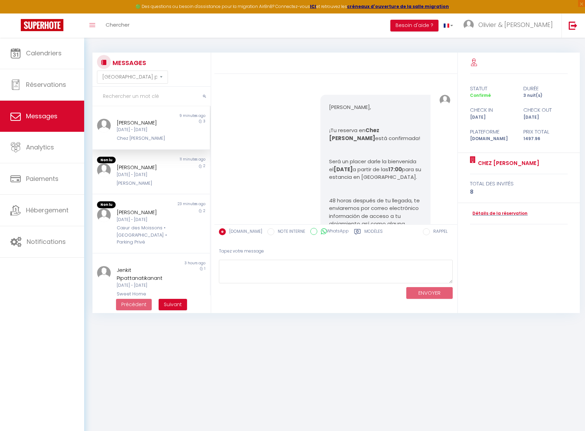
scroll to position [3285, 0]
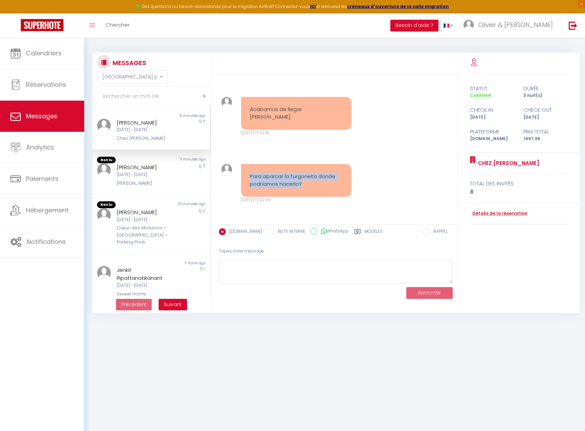
drag, startPoint x: 311, startPoint y: 184, endPoint x: 248, endPoint y: 174, distance: 64.1
click at [250, 174] on pre "Para aparcar la furgoneta donde podríamos hacerlo?" at bounding box center [296, 181] width 93 height 16
click at [501, 214] on link "Détails de la réservation" at bounding box center [498, 214] width 57 height 7
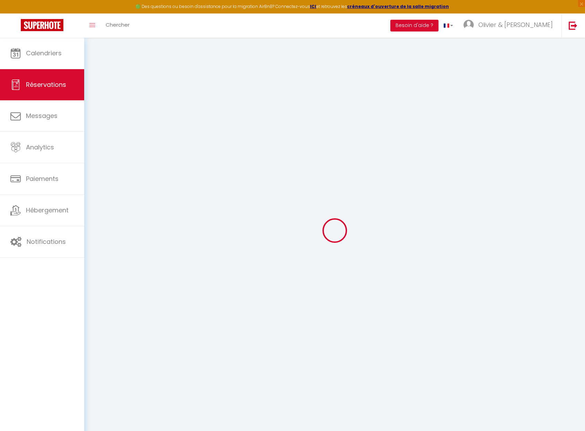
type input "Rosa"
type input "[PERSON_NAME]"
type input "[EMAIL_ADDRESS][DOMAIN_NAME]"
type input "[PHONE_NUMBER]"
type input "Carrer de l’Unicorn 3 BW28"
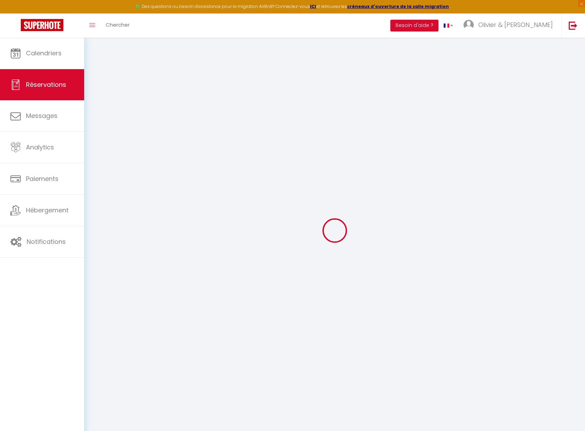
type input "Mutxamel"
select select "ES"
type input "222.9"
type input "20.97"
select select "61281"
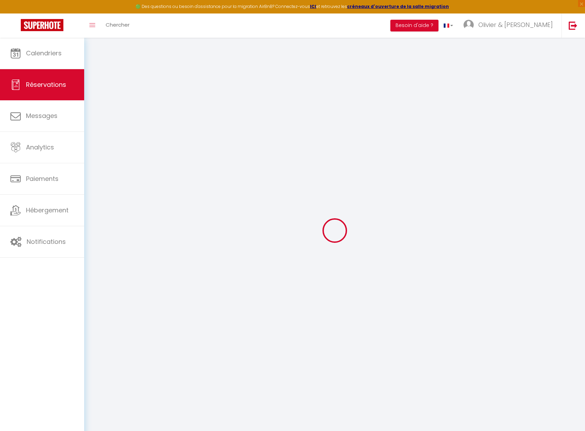
select select "1"
select select
type input "8"
select select "12"
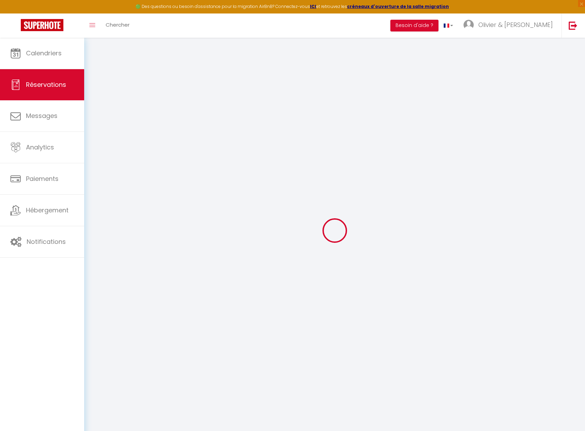
select select "15"
type input "1316"
checkbox input "false"
type input "0"
select select "2"
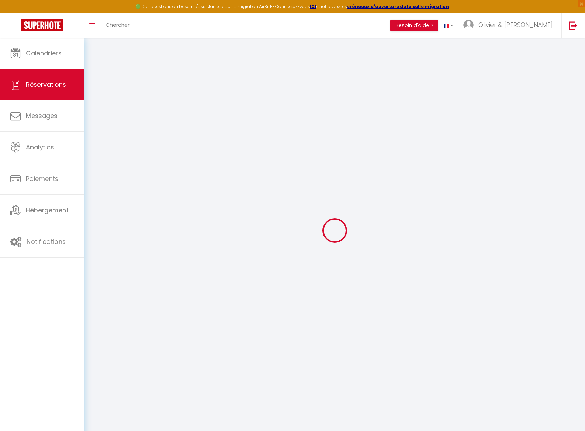
type input "0"
select select
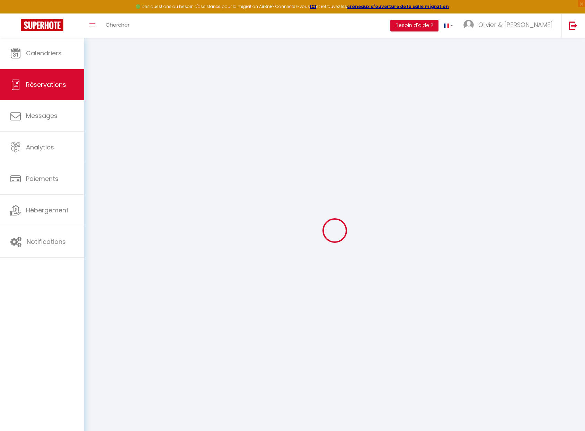
checkbox input "false"
select select
checkbox input "false"
select select
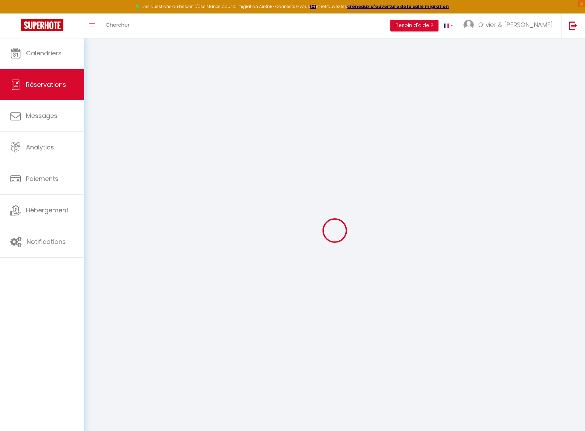
select select
checkbox input "false"
type textarea "** THIS RESERVATION HAS BEEN PRE-PAID ** BOOKING NOTE : Payment charge is EUR 2…"
select select
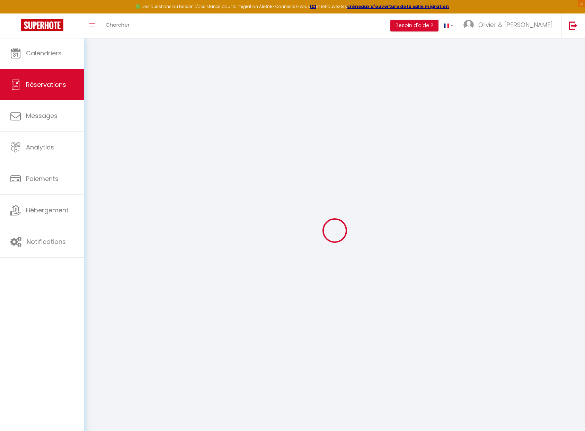
checkbox input "false"
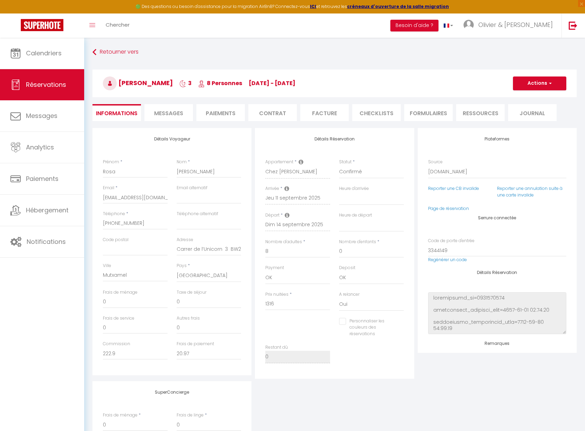
type input "170"
type input "11.96"
select select
checkbox input "false"
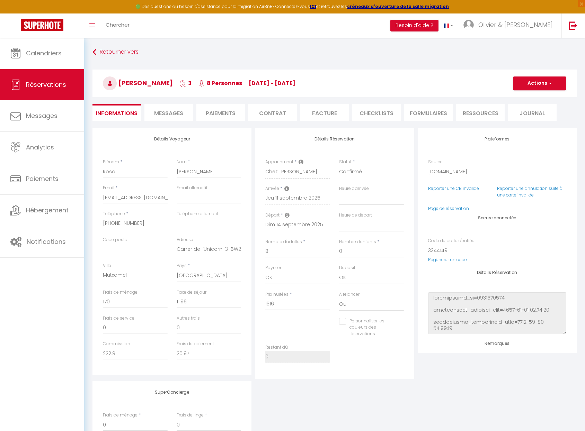
select select
click at [178, 113] on span "Messages" at bounding box center [168, 113] width 29 height 8
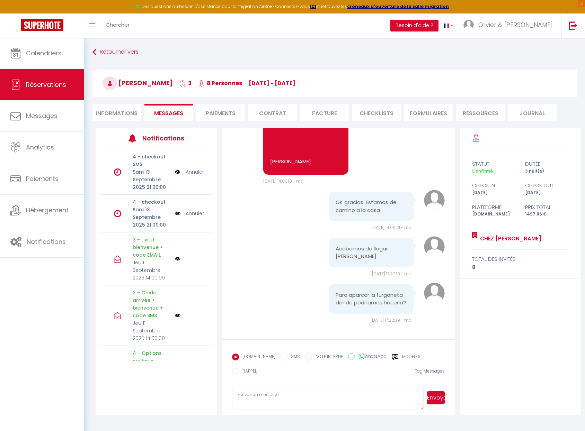
scroll to position [3519, 0]
drag, startPoint x: 333, startPoint y: 195, endPoint x: 387, endPoint y: 202, distance: 54.2
click at [387, 202] on pre "OK gracias. Estamos de camino a la casa" at bounding box center [370, 207] width 71 height 16
copy pre "OK gracias. Estamos de camino a la casa"
drag, startPoint x: 355, startPoint y: 249, endPoint x: 326, endPoint y: 240, distance: 30.3
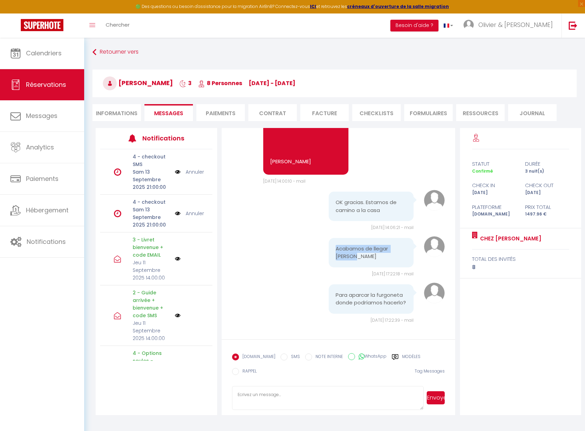
click at [335, 245] on pre "Acabamos de llegar [PERSON_NAME]" at bounding box center [370, 253] width 71 height 16
copy pre "Acabamos de llegar [PERSON_NAME]"
drag, startPoint x: 351, startPoint y: 297, endPoint x: 332, endPoint y: 286, distance: 21.7
click at [335, 292] on pre "Para aparcar la furgoneta donde podríamos hacerlo?" at bounding box center [370, 300] width 71 height 16
copy pre "Para aparcar la furgoneta donde podríamos hacerlo?"
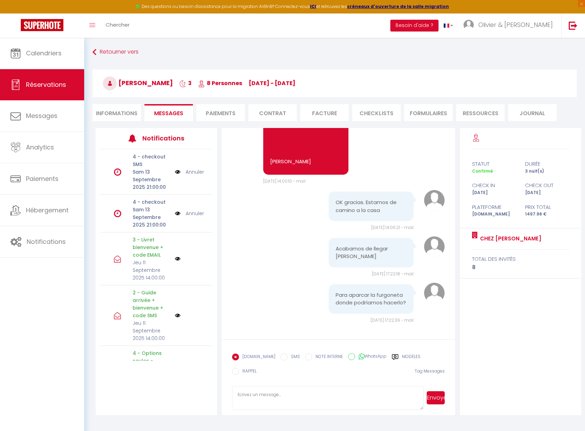
click at [299, 392] on textarea at bounding box center [327, 398] width 191 height 24
paste textarea "¡Nos alegra que hayas llegado! Puedes aparcar tu coche en el patio interior si …"
type textarea "¡Nos alegra que hayas llegado! Puedes aparcar tu coche en el patio interior si …"
click at [437, 396] on button "Envoyer" at bounding box center [436, 398] width 18 height 13
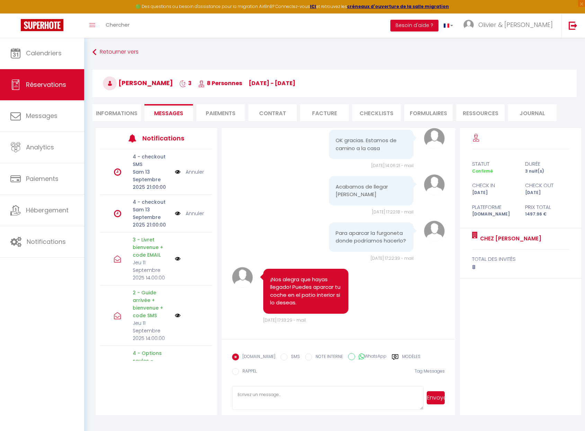
scroll to position [3581, 0]
click at [133, 52] on link "Retourner vers" at bounding box center [334, 52] width 484 height 12
select select
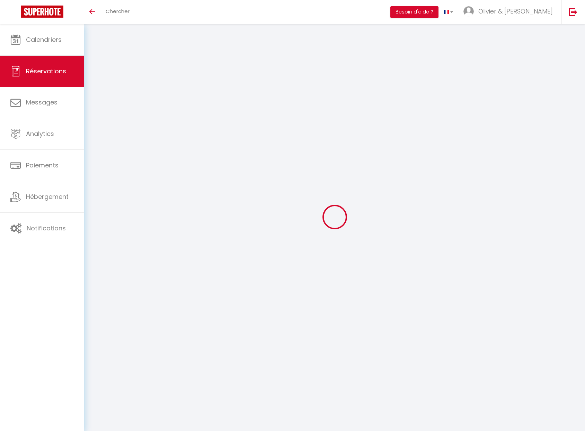
select select
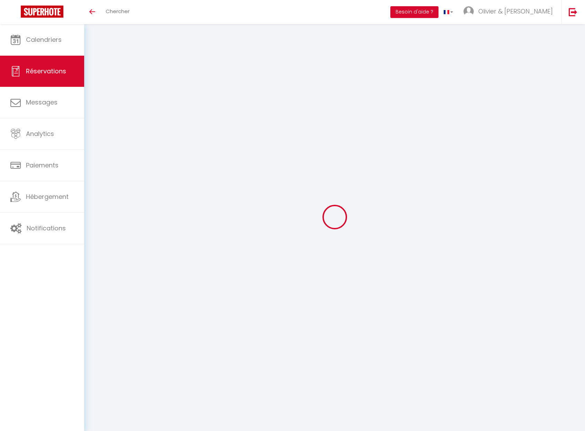
type input "Rosa"
type input "[PERSON_NAME]"
type input "[EMAIL_ADDRESS][DOMAIN_NAME]"
type input "[PHONE_NUMBER]"
type input "Carrer de l’Unicorn 3 BW28"
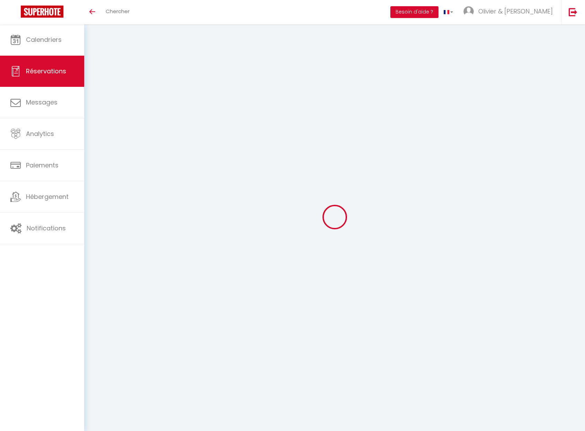
type input "Mutxamel"
select select "ES"
type input "170"
type input "11.96"
type input "222.9"
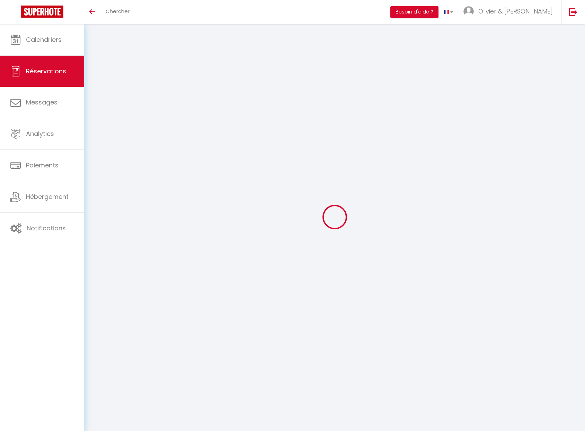
type input "20.97"
select select "61281"
select select "1"
type input "8"
select select "12"
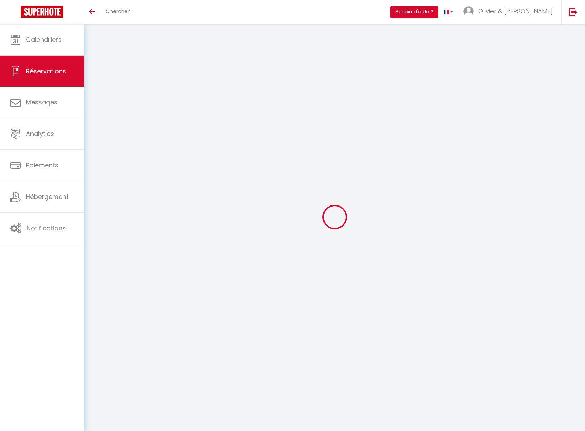
select select "15"
type input "1316"
checkbox input "false"
type input "0"
select select "2"
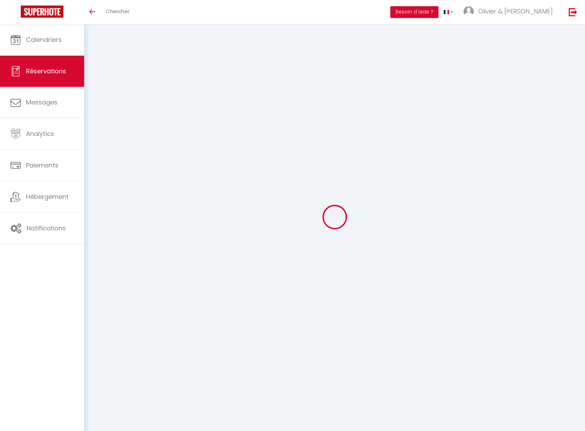
type input "0"
type textarea "** THIS RESERVATION HAS BEEN PRE-PAID ** BOOKING NOTE : Payment charge is EUR 2…"
select select
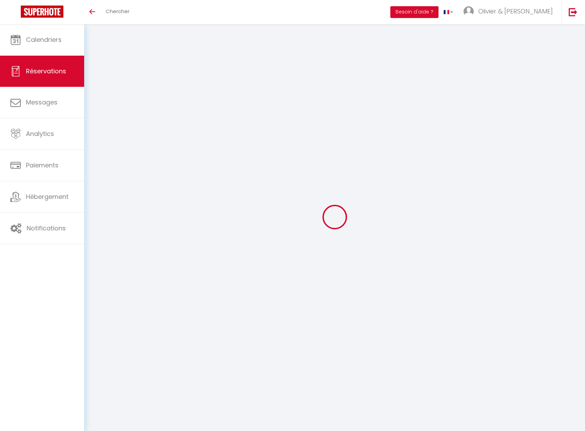
select select
